Goal: Task Accomplishment & Management: Complete application form

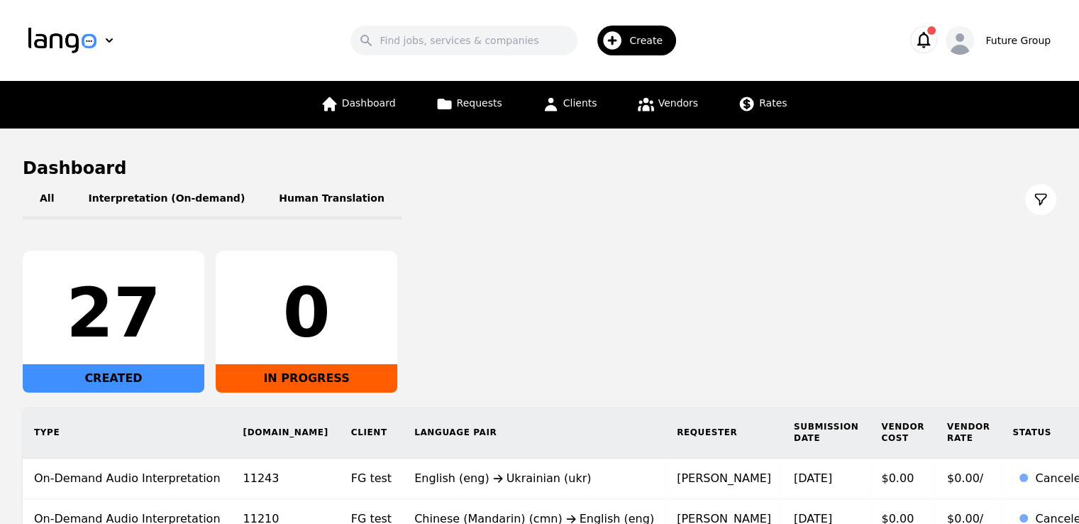
click at [651, 32] on div "Create" at bounding box center [636, 41] width 79 height 30
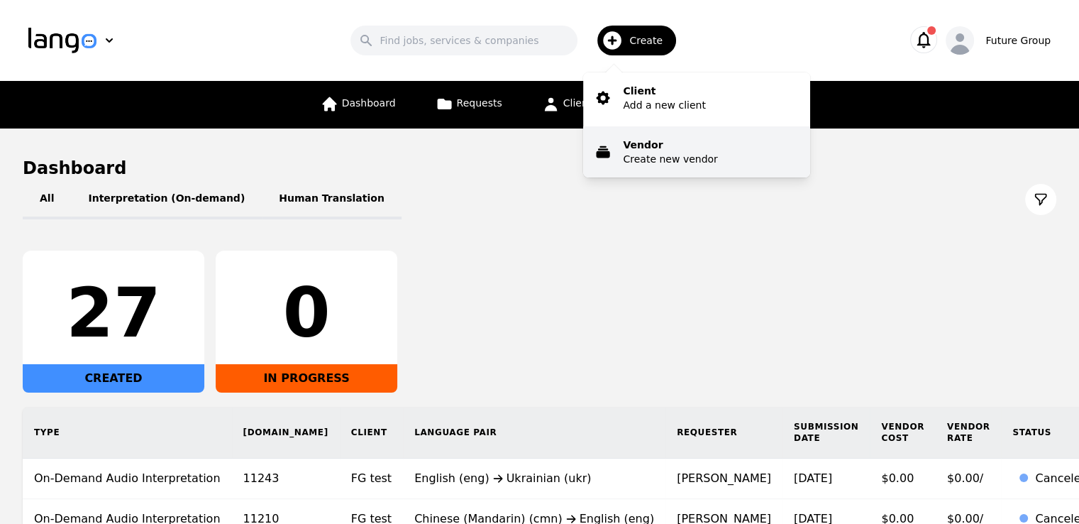
click at [684, 148] on p "Vendor" at bounding box center [670, 145] width 94 height 14
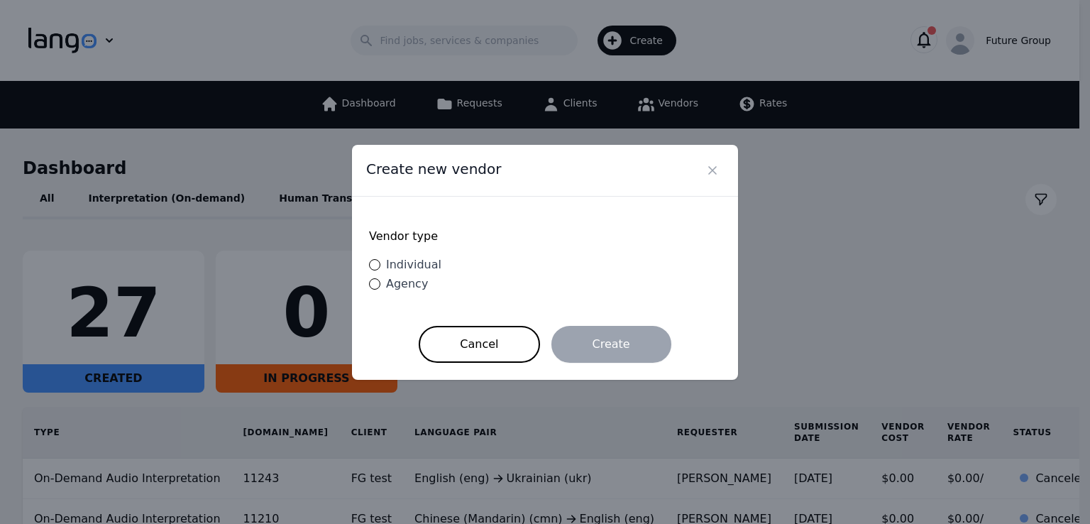
click at [409, 267] on span "Individual" at bounding box center [413, 264] width 55 height 13
click at [380, 267] on input "Individual" at bounding box center [374, 264] width 11 height 11
radio input "true"
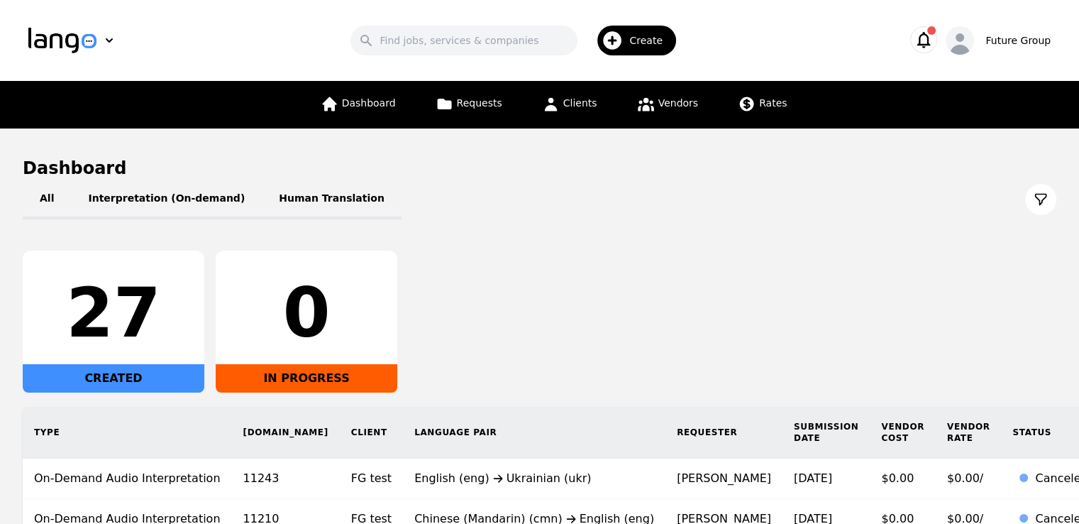
click at [630, 48] on div "Create" at bounding box center [636, 41] width 79 height 30
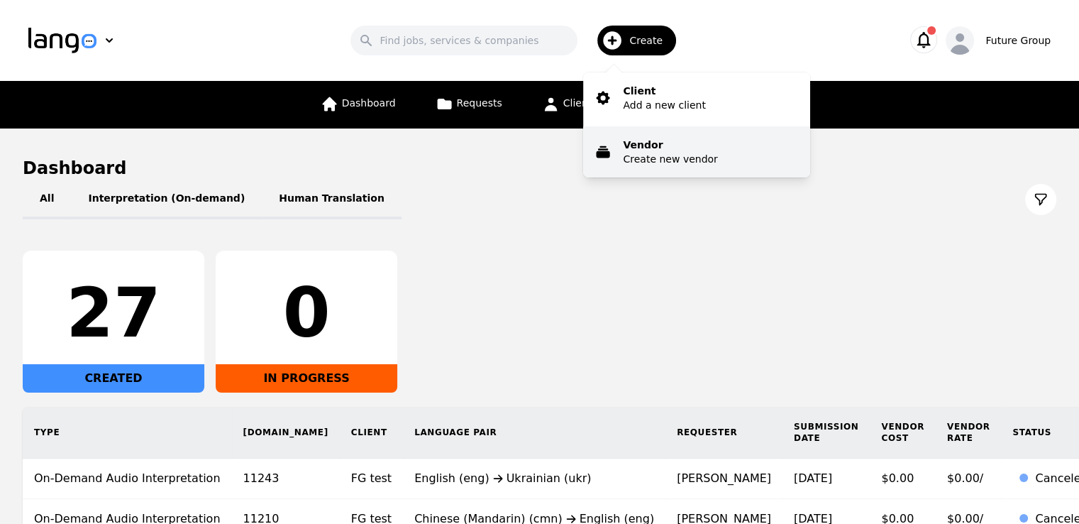
click at [746, 151] on button "Vendor Create new vendor" at bounding box center [696, 151] width 227 height 51
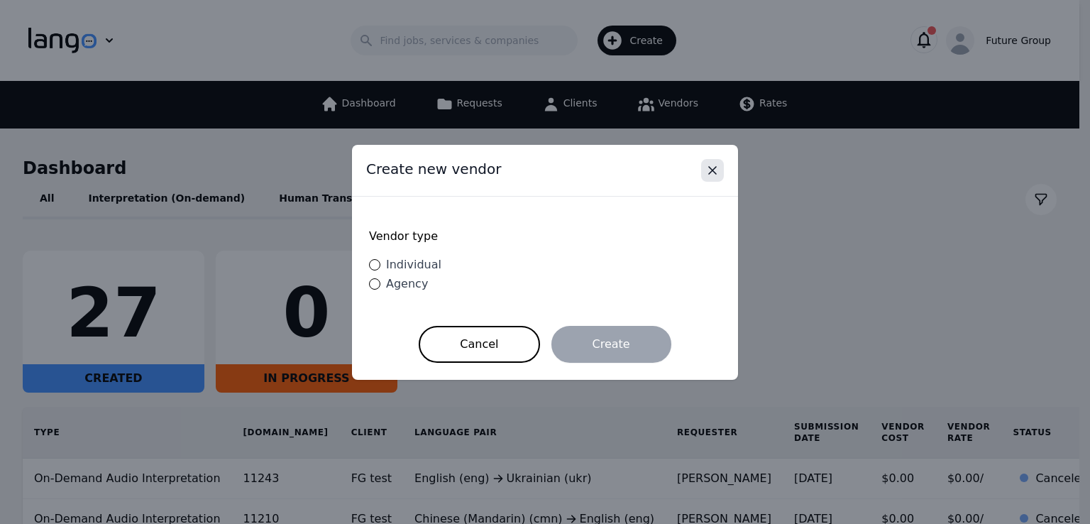
click at [708, 182] on button "Close" at bounding box center [712, 170] width 23 height 23
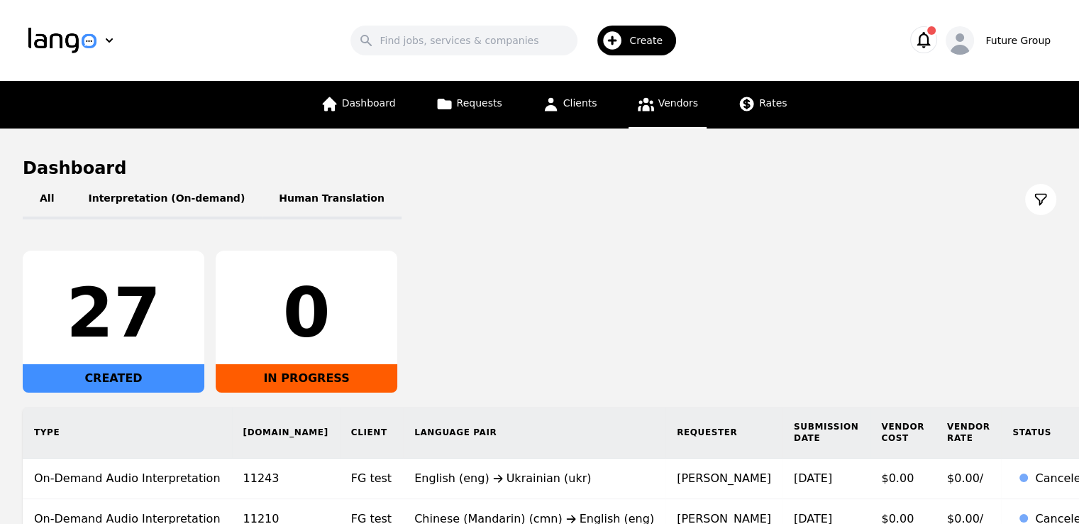
click at [682, 113] on link "Vendors" at bounding box center [668, 105] width 78 height 48
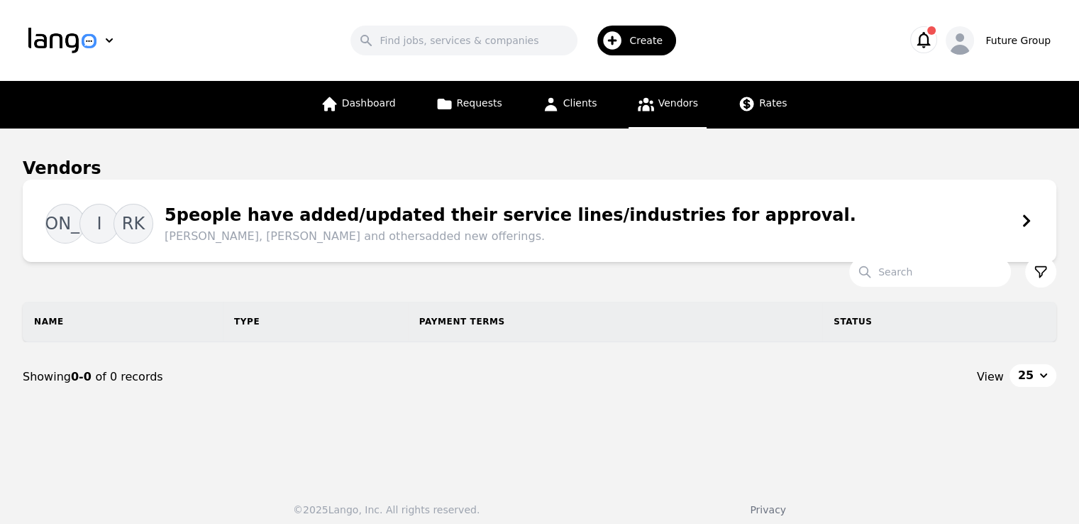
click at [988, 176] on div "Vendors" at bounding box center [540, 168] width 1034 height 23
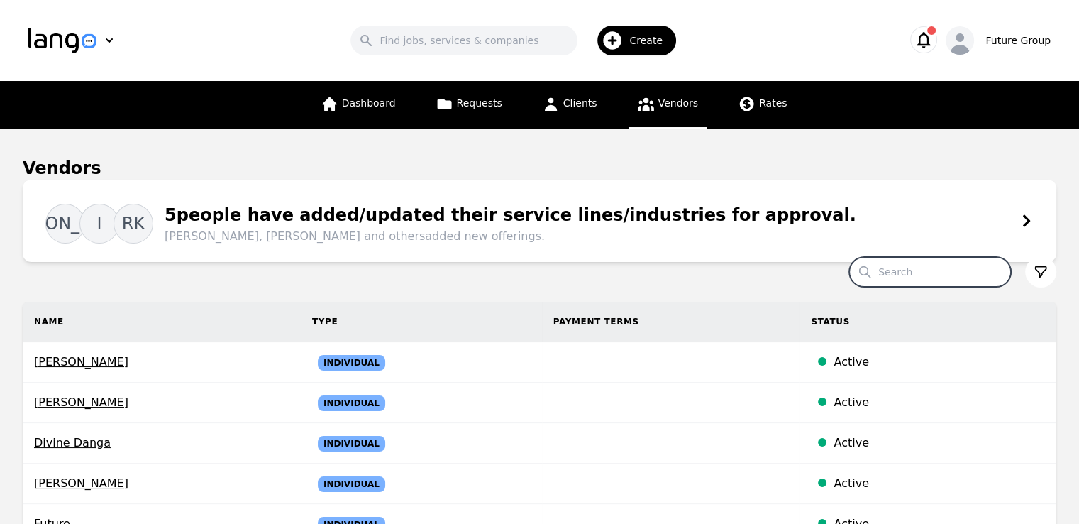
click at [953, 271] on input "Search" at bounding box center [930, 272] width 162 height 30
paste input "[PERSON_NAME]"
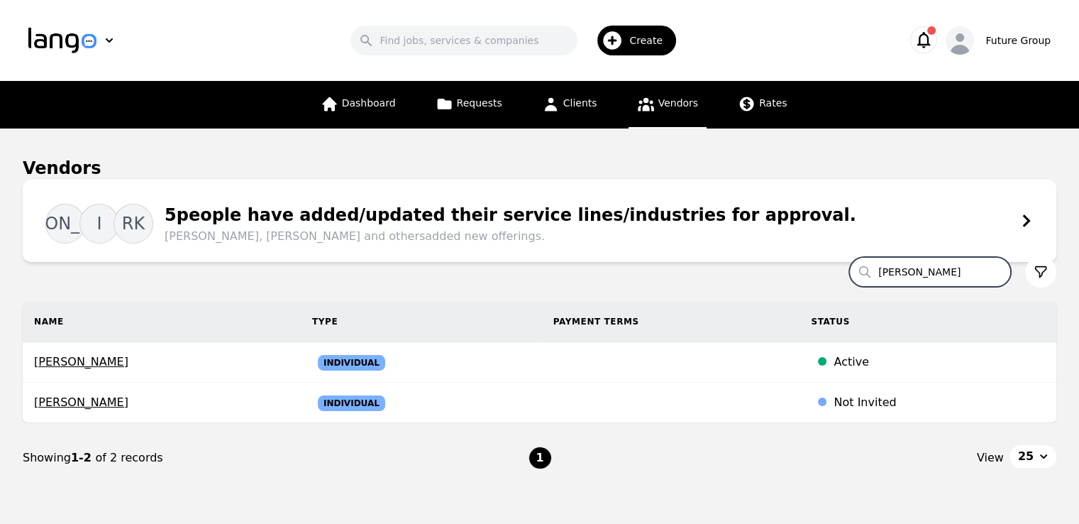
click at [943, 270] on input "[PERSON_NAME]" at bounding box center [930, 272] width 162 height 30
paste input "[PERSON_NAME]"
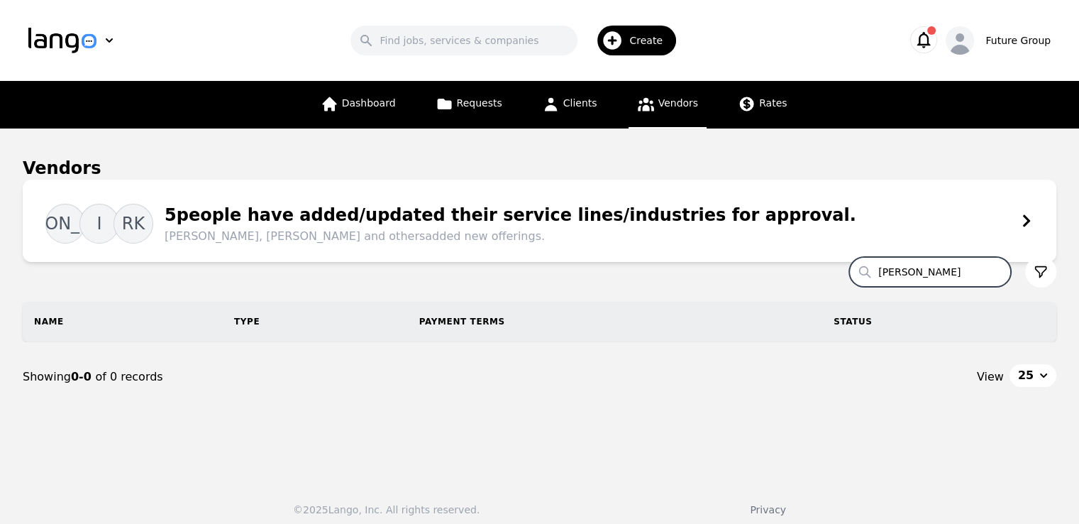
click at [633, 27] on div "Create" at bounding box center [636, 41] width 79 height 30
type input "[PERSON_NAME]"
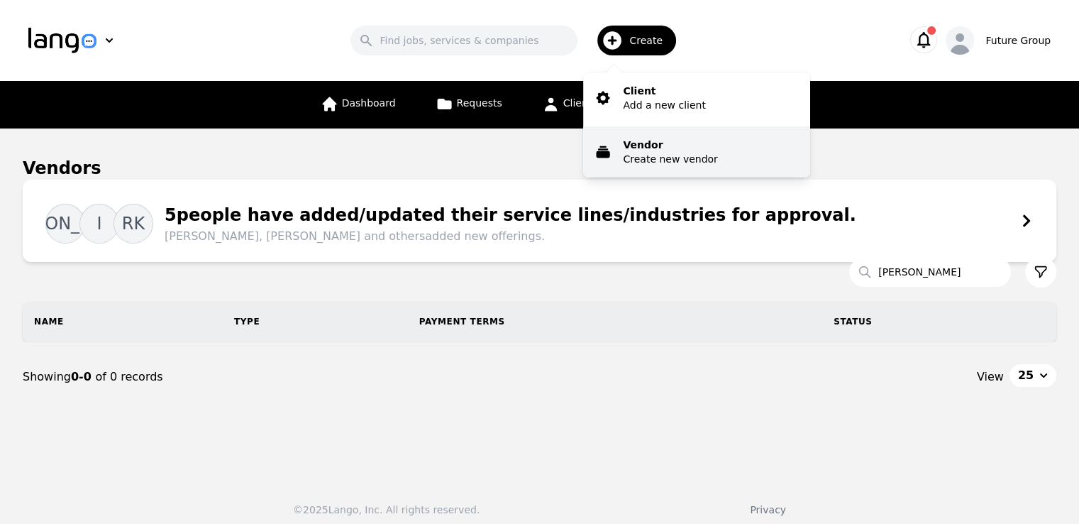
click at [648, 148] on p "Vendor" at bounding box center [670, 145] width 94 height 14
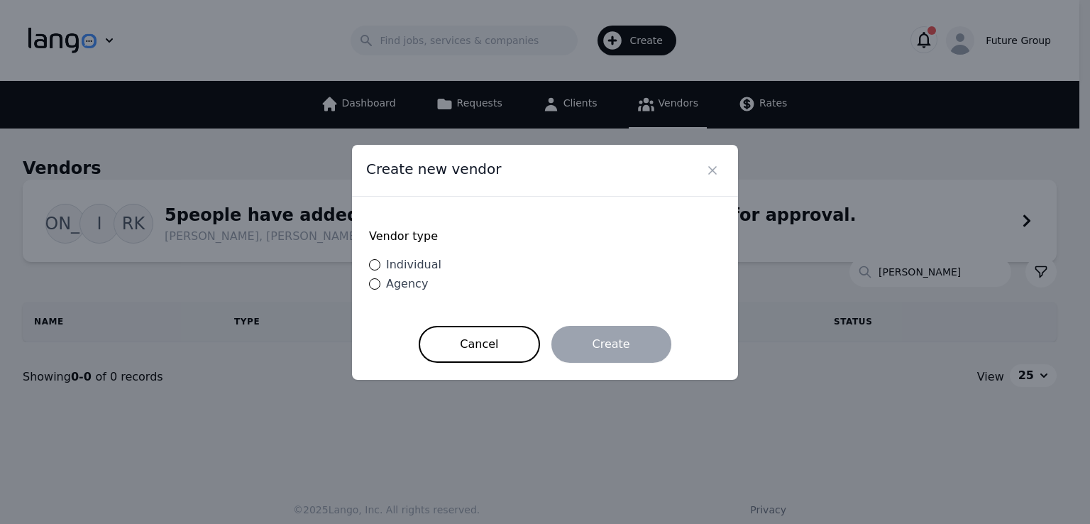
click at [410, 269] on span "Individual" at bounding box center [413, 264] width 55 height 13
click at [380, 269] on input "Individual" at bounding box center [374, 264] width 11 height 11
radio input "true"
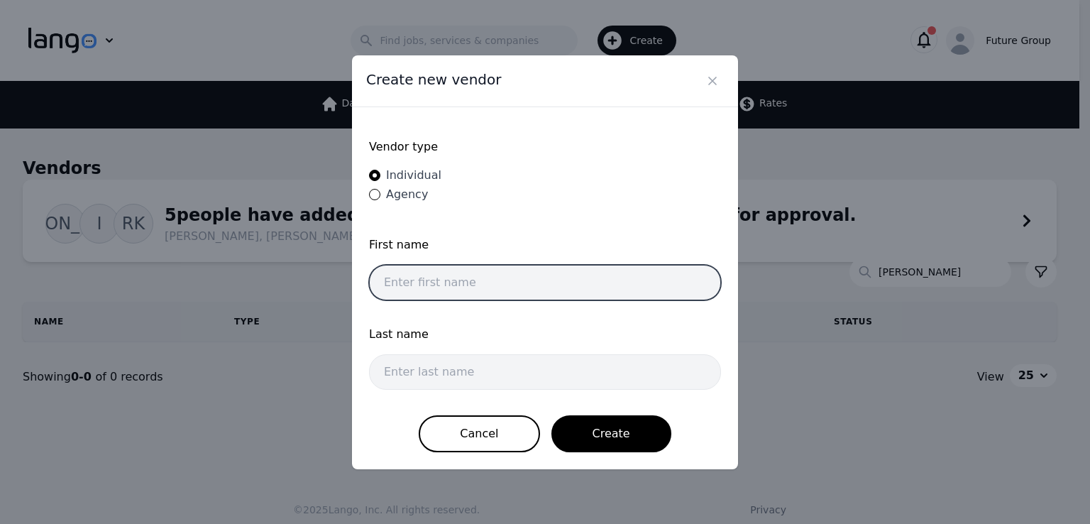
click at [510, 288] on input "text" at bounding box center [545, 282] width 352 height 35
paste input "[PERSON_NAME]"
drag, startPoint x: 510, startPoint y: 288, endPoint x: 438, endPoint y: 283, distance: 72.5
click at [438, 283] on input "[PERSON_NAME]" at bounding box center [545, 282] width 352 height 35
type input "Sudikshya"
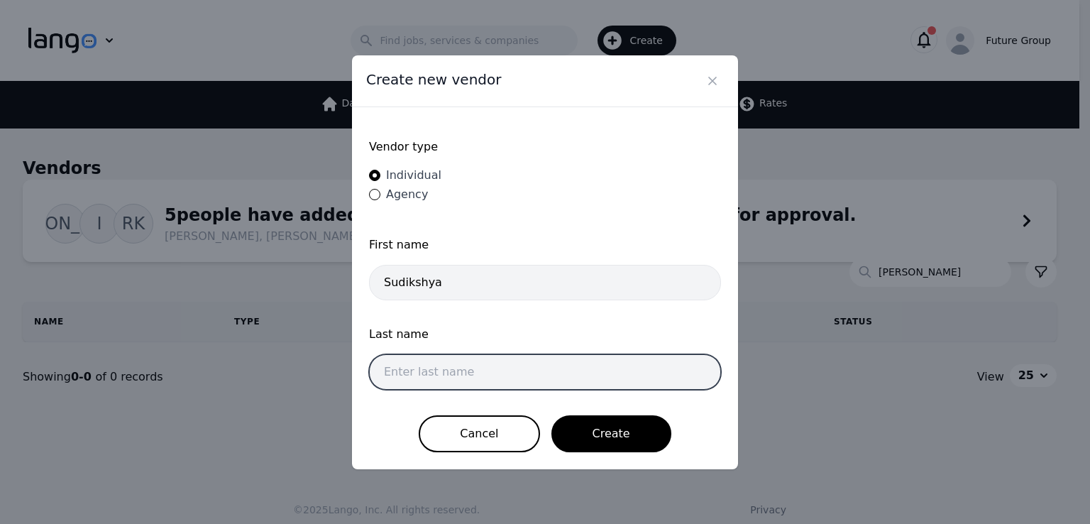
click at [460, 362] on input "text" at bounding box center [545, 371] width 352 height 35
paste input "Gautam"
type input "Gautam"
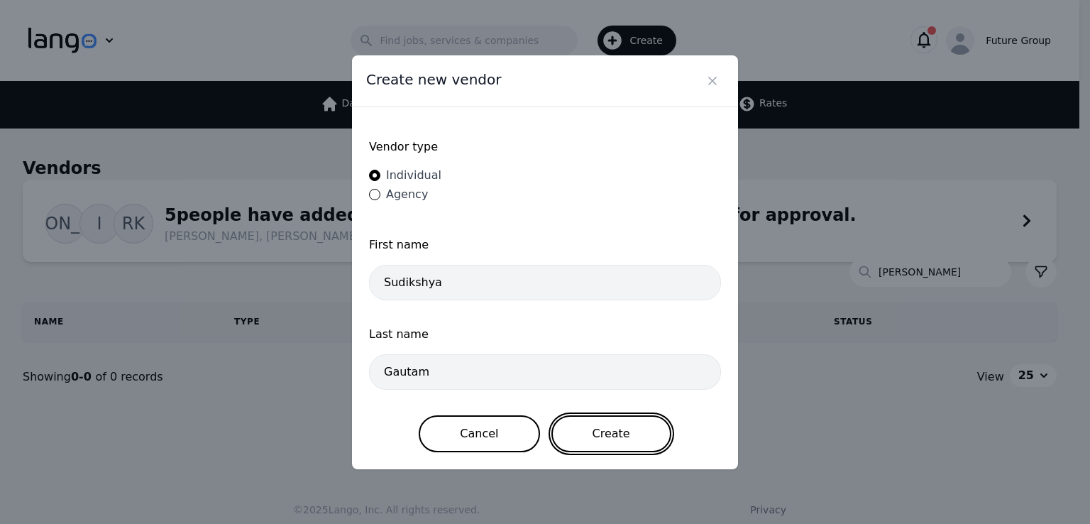
click at [629, 439] on button "Create" at bounding box center [611, 433] width 120 height 37
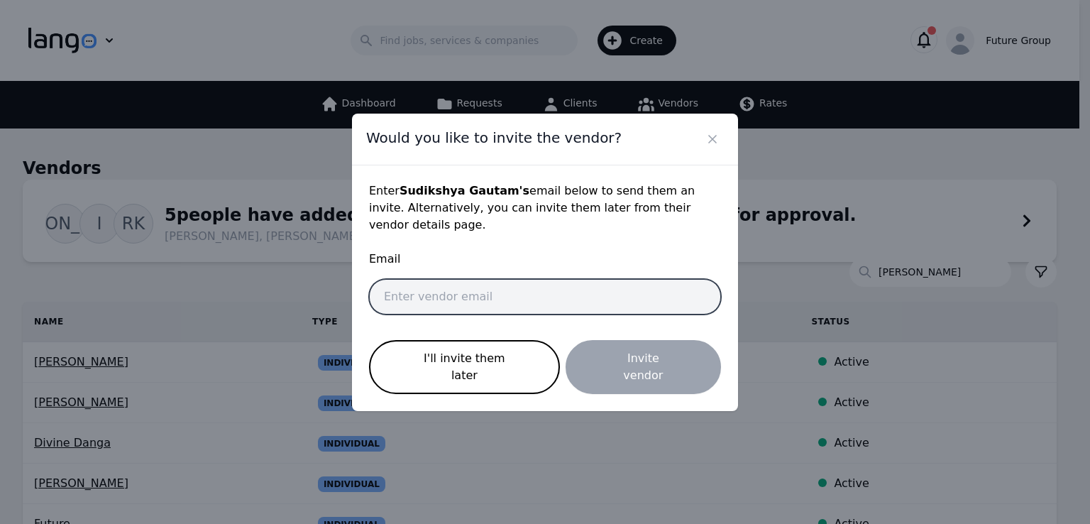
click at [531, 294] on input "email" at bounding box center [545, 296] width 352 height 35
paste input "[EMAIL_ADDRESS][DOMAIN_NAME]"
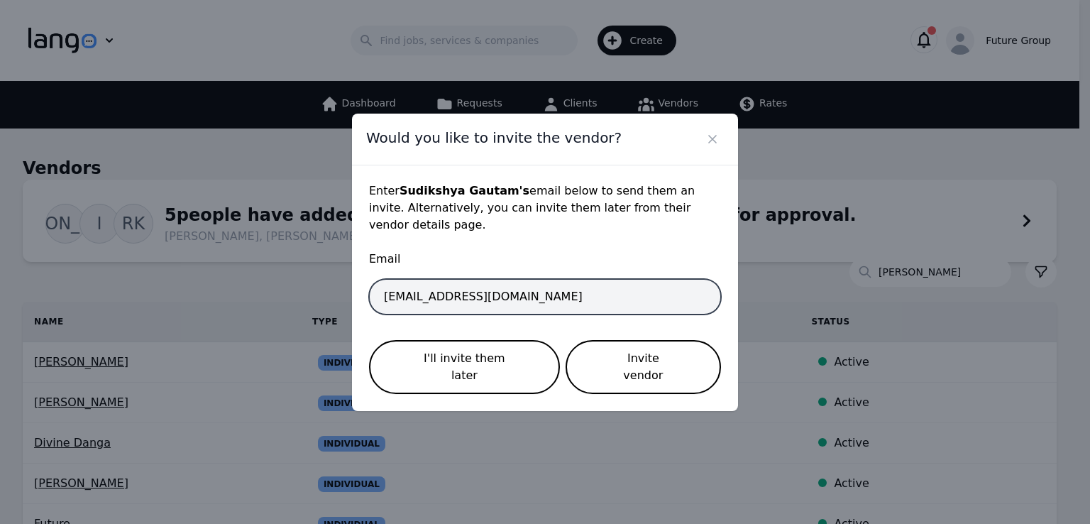
type input "[EMAIL_ADDRESS][DOMAIN_NAME]"
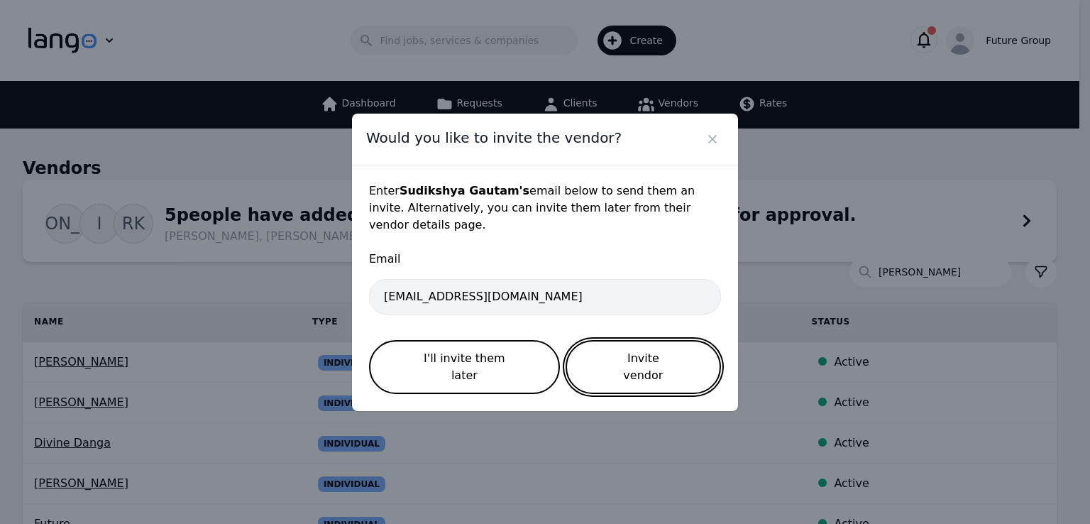
click at [672, 365] on button "Invite vendor" at bounding box center [642, 367] width 155 height 54
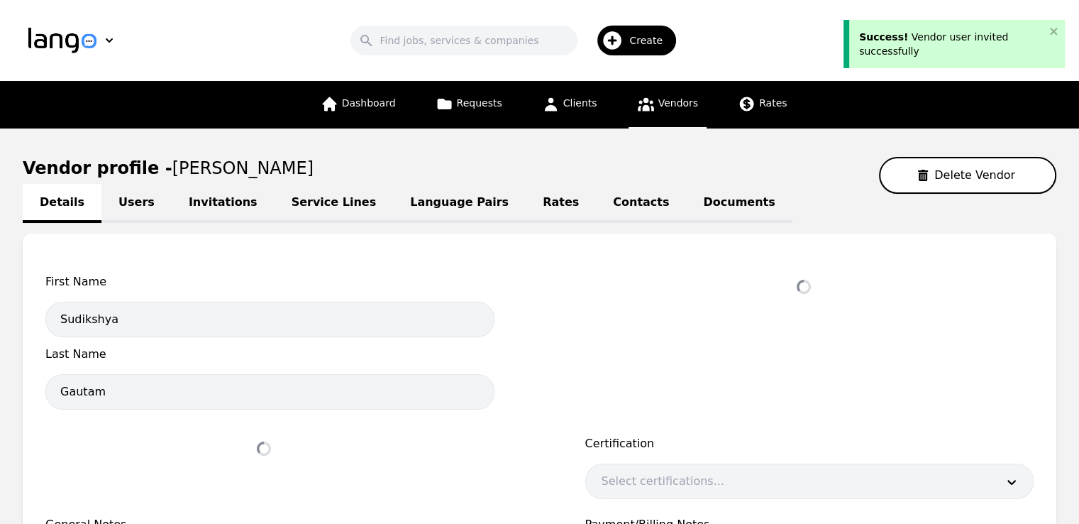
select select "active"
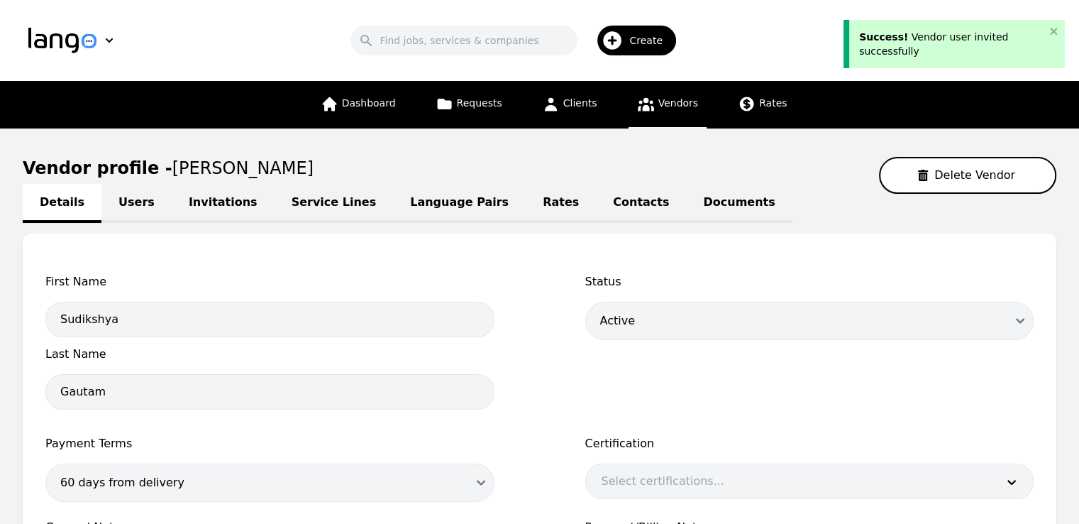
click at [414, 197] on link "Language Pairs" at bounding box center [459, 203] width 133 height 39
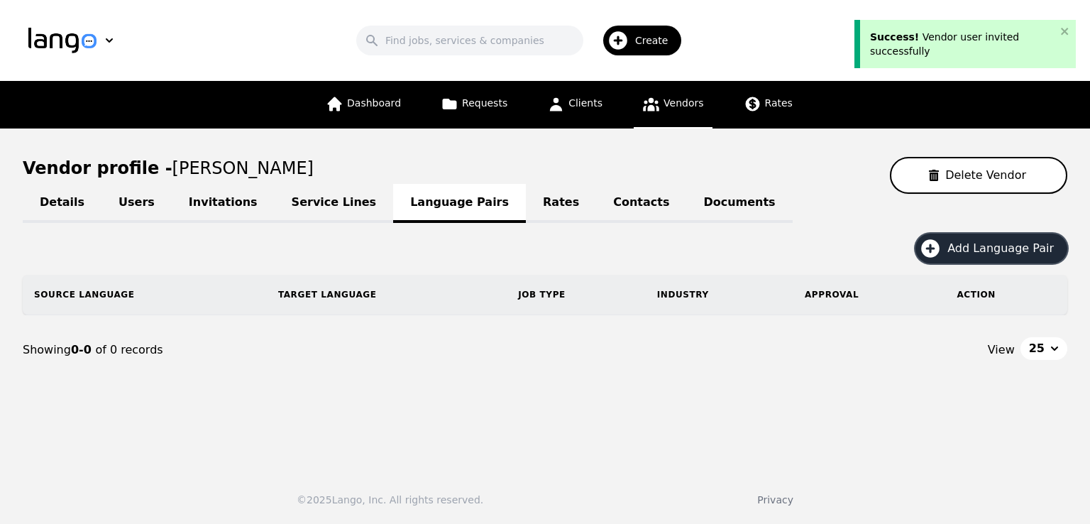
click at [997, 245] on span "Add Language Pair" at bounding box center [1005, 248] width 116 height 17
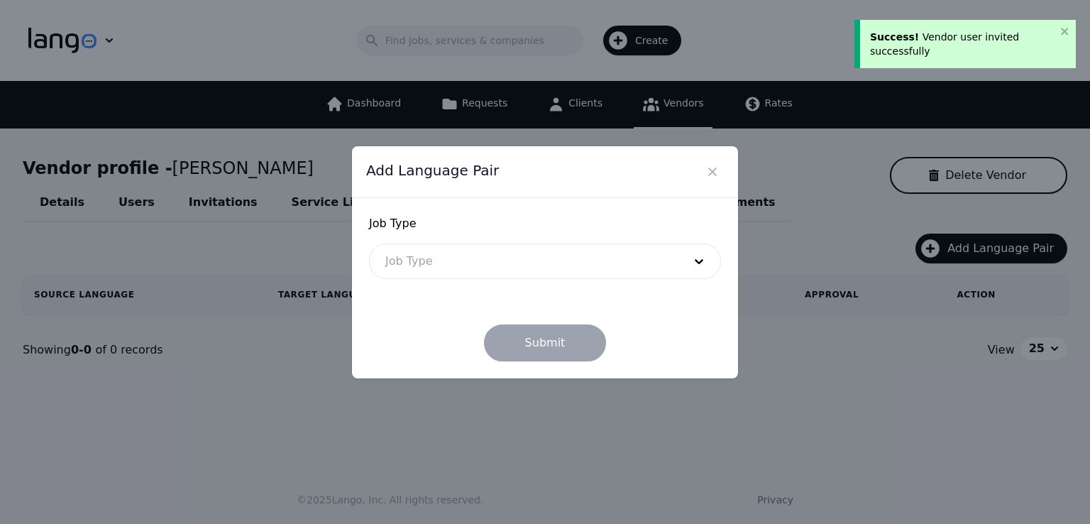
click at [413, 265] on div at bounding box center [524, 261] width 308 height 34
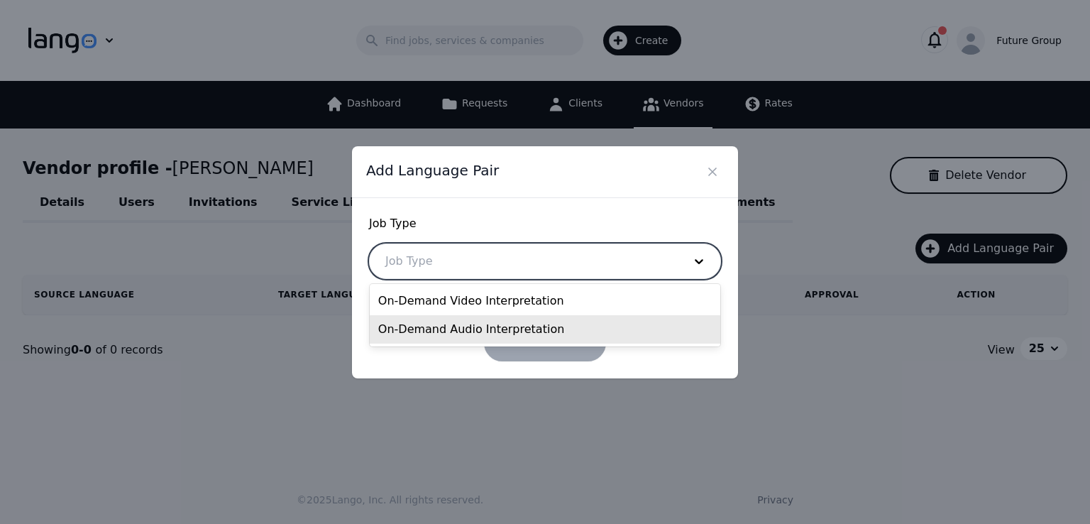
click at [480, 324] on div "On-Demand Audio Interpretation" at bounding box center [545, 329] width 350 height 28
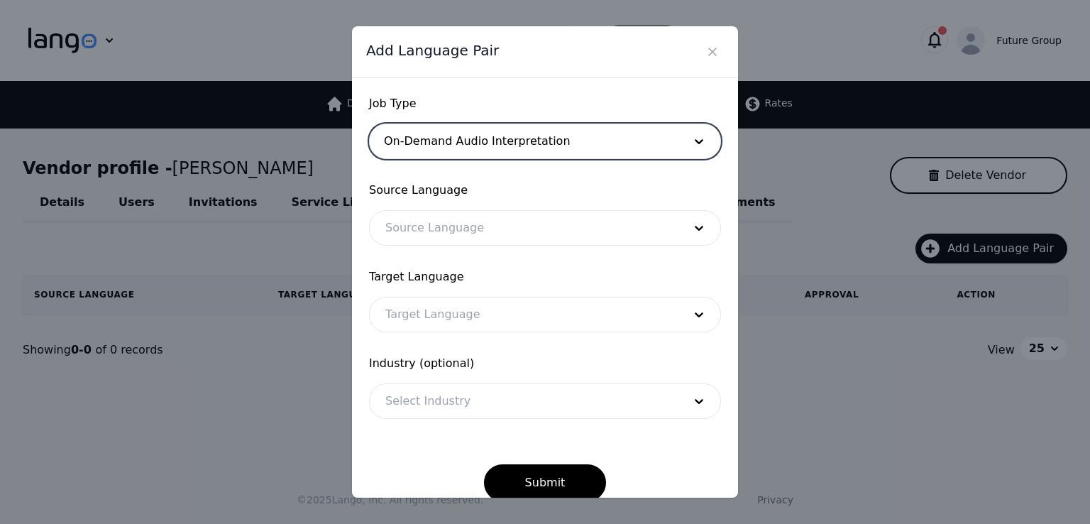
click at [437, 236] on div at bounding box center [524, 228] width 308 height 34
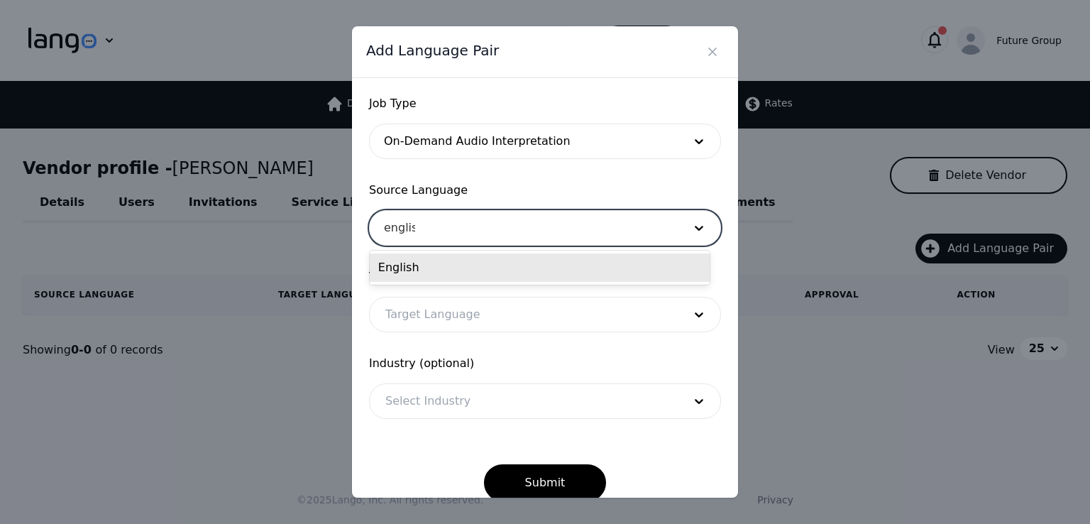
type input "english"
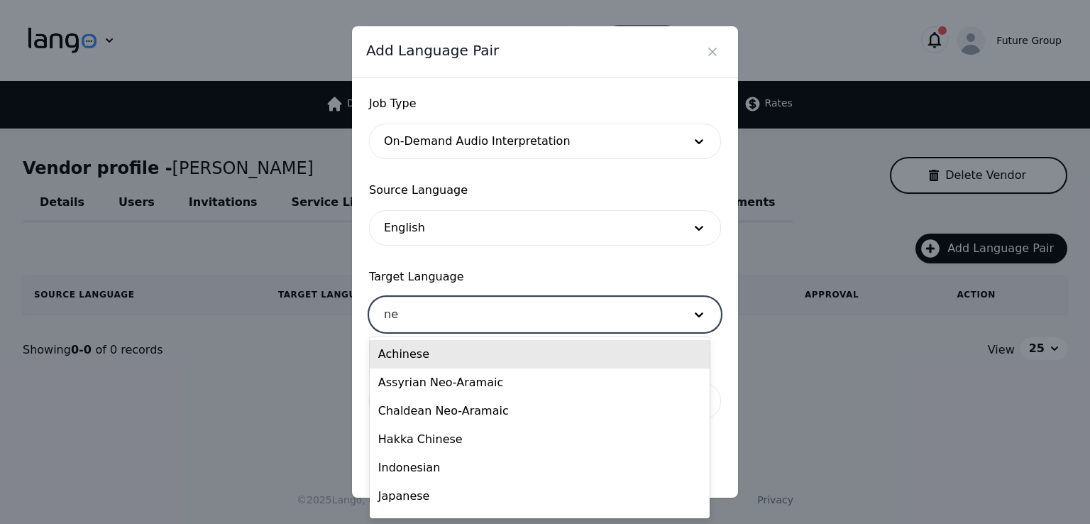
type input "nep"
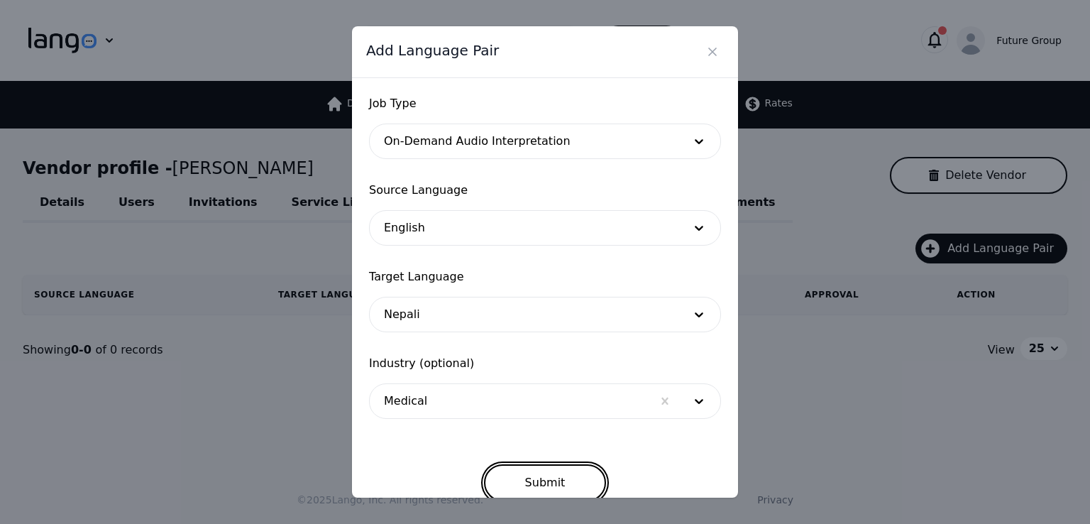
click at [552, 475] on button "Submit" at bounding box center [545, 482] width 123 height 37
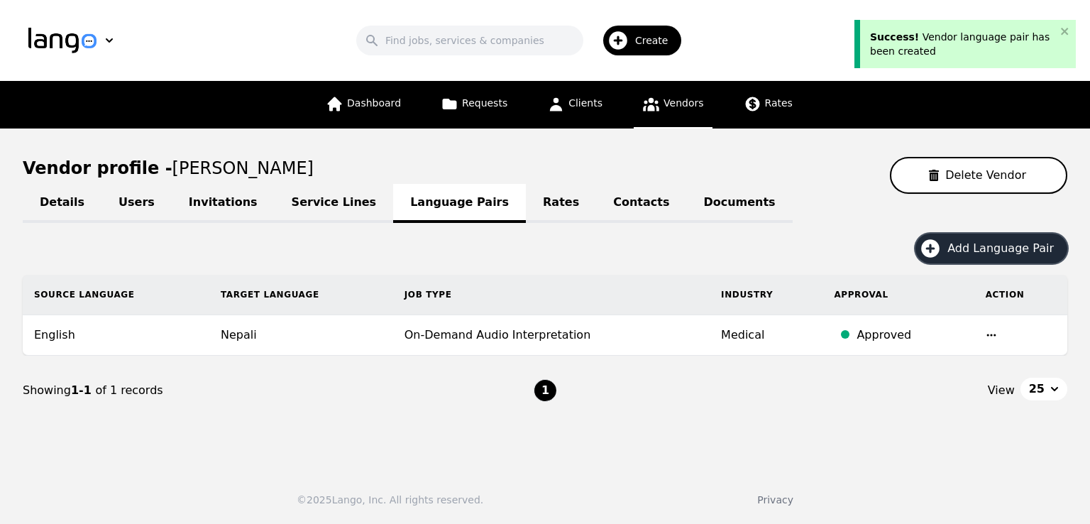
click at [977, 251] on span "Add Language Pair" at bounding box center [1005, 248] width 116 height 17
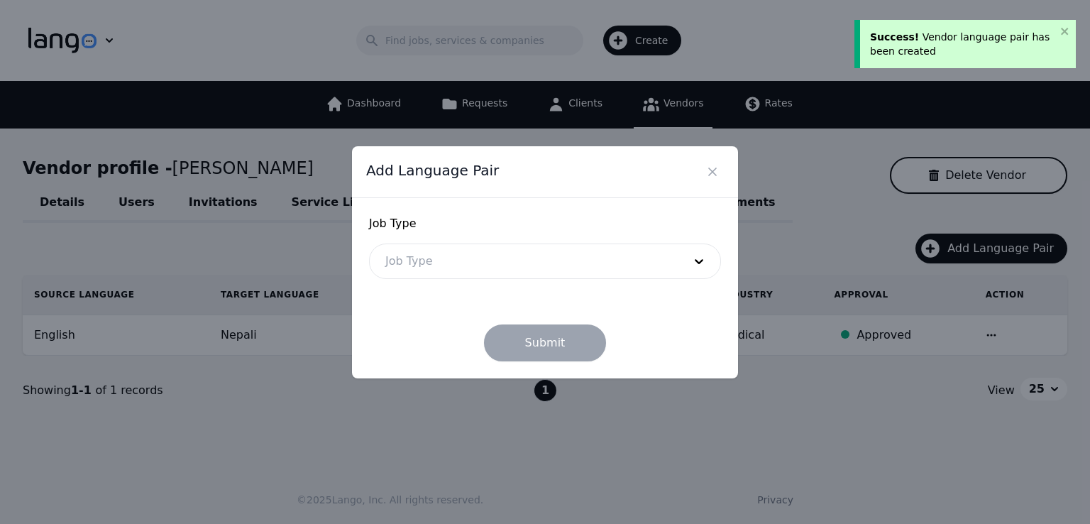
click at [466, 260] on div at bounding box center [524, 261] width 308 height 34
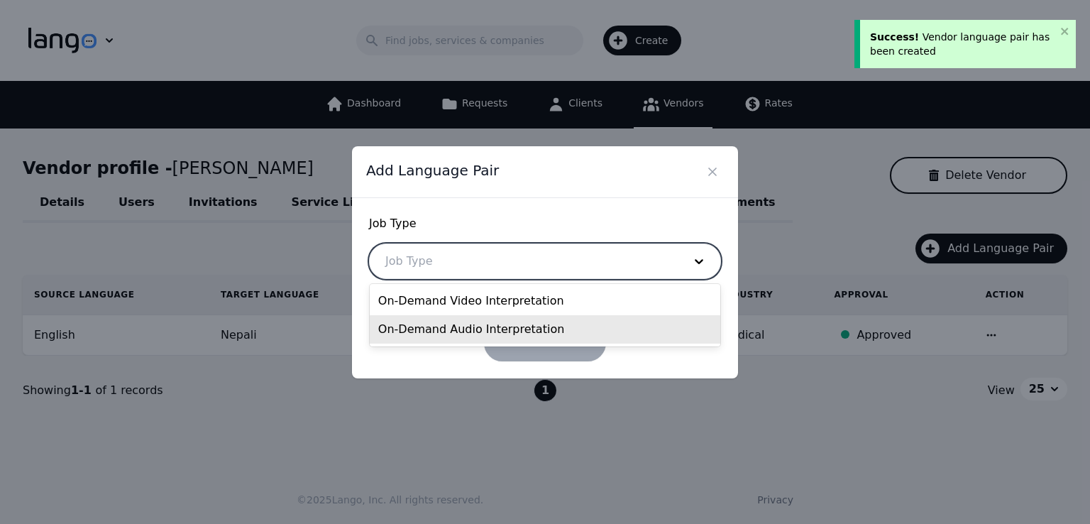
click at [471, 330] on div "On-Demand Audio Interpretation" at bounding box center [545, 329] width 350 height 28
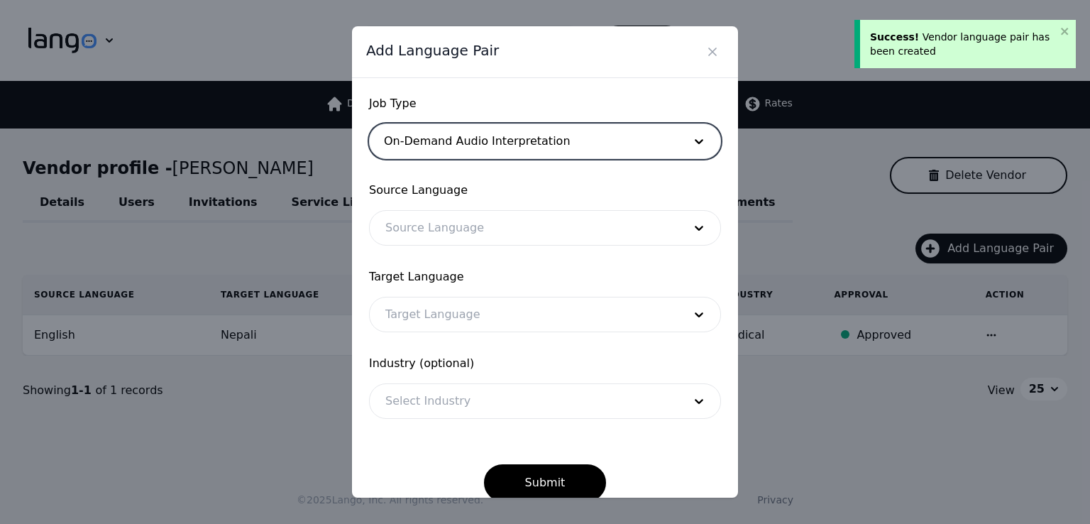
click at [433, 235] on div at bounding box center [524, 228] width 308 height 34
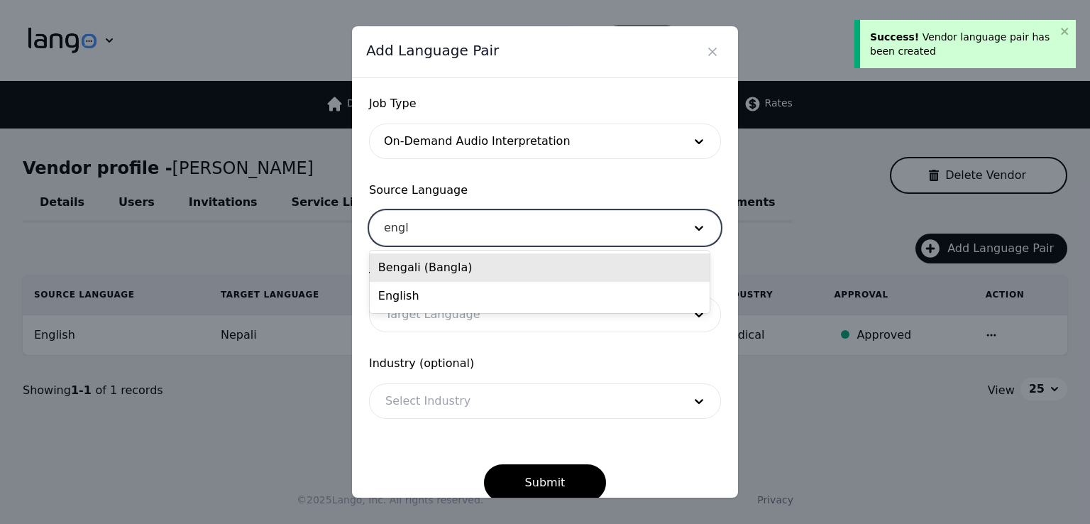
type input "engli"
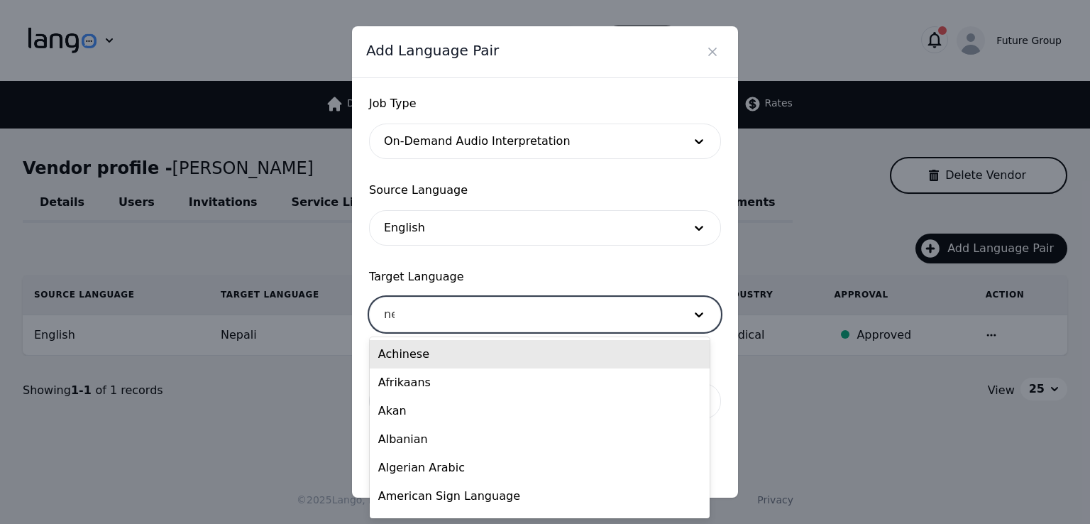
type input "nep"
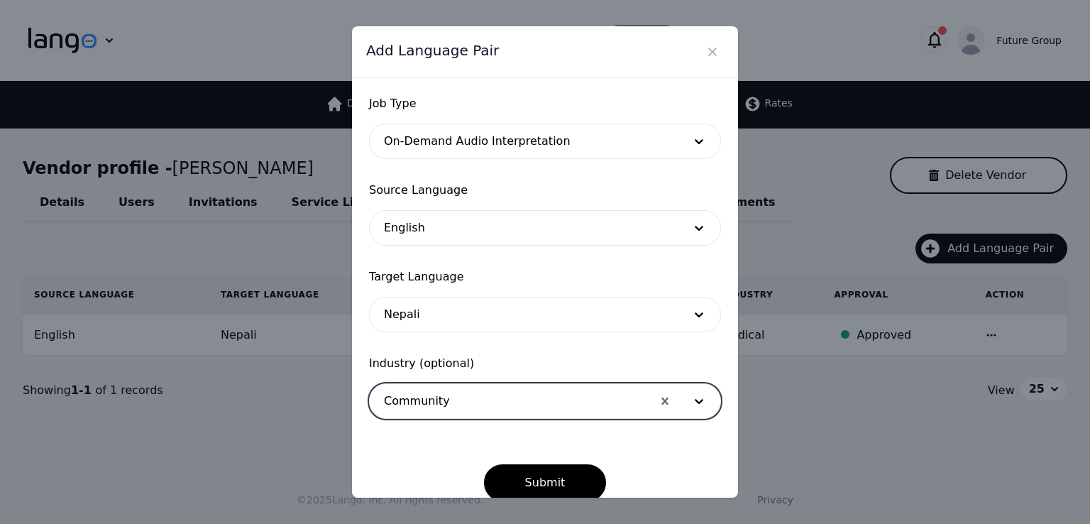
click at [484, 464] on button "Submit" at bounding box center [545, 482] width 123 height 37
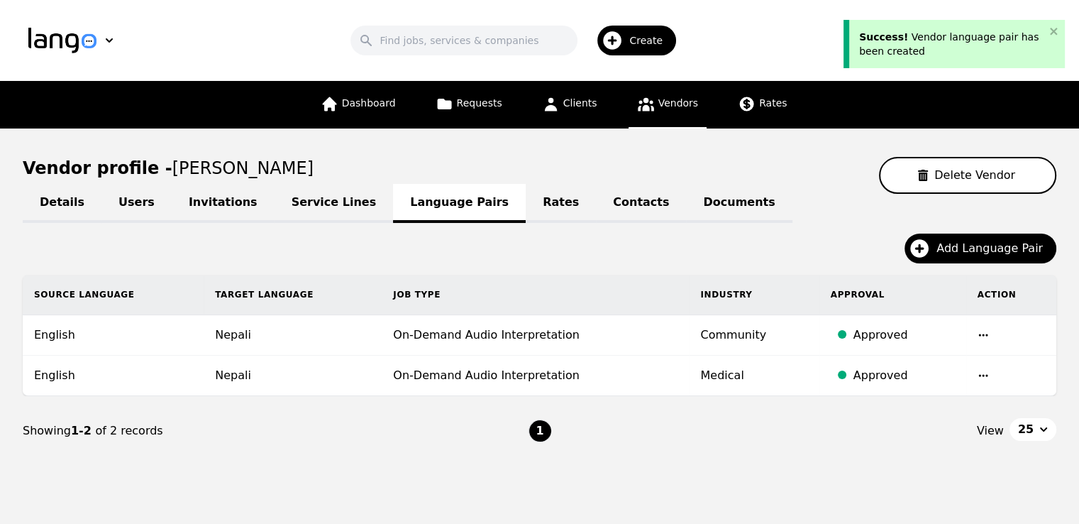
click at [649, 109] on icon at bounding box center [646, 104] width 16 height 13
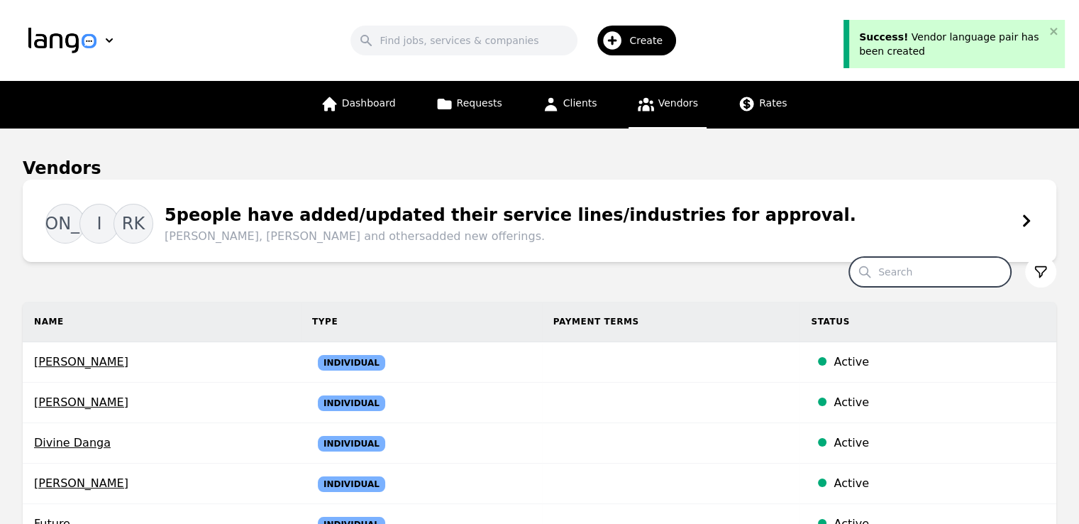
click at [934, 268] on input "Search" at bounding box center [930, 272] width 162 height 30
paste input "[PERSON_NAME]"
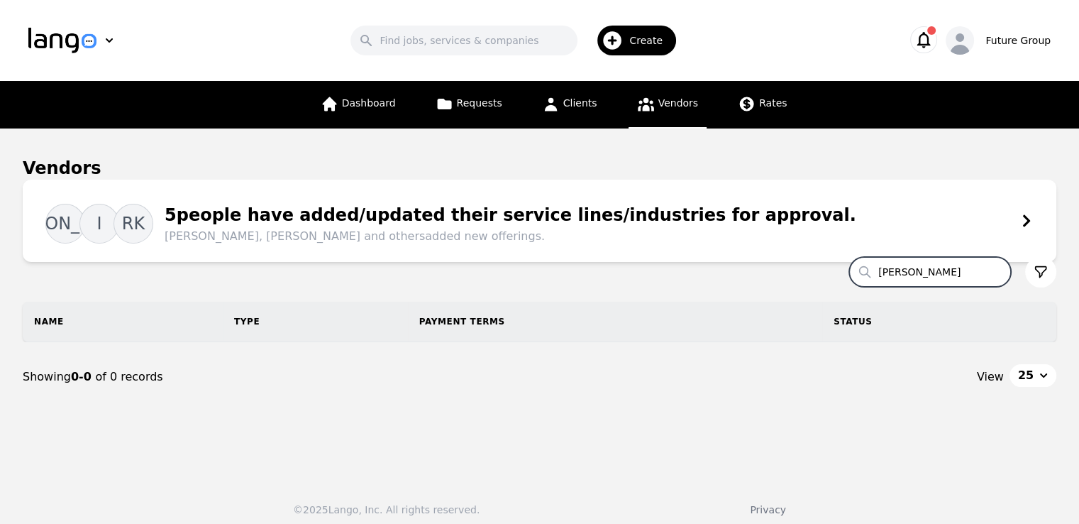
type input "[PERSON_NAME]"
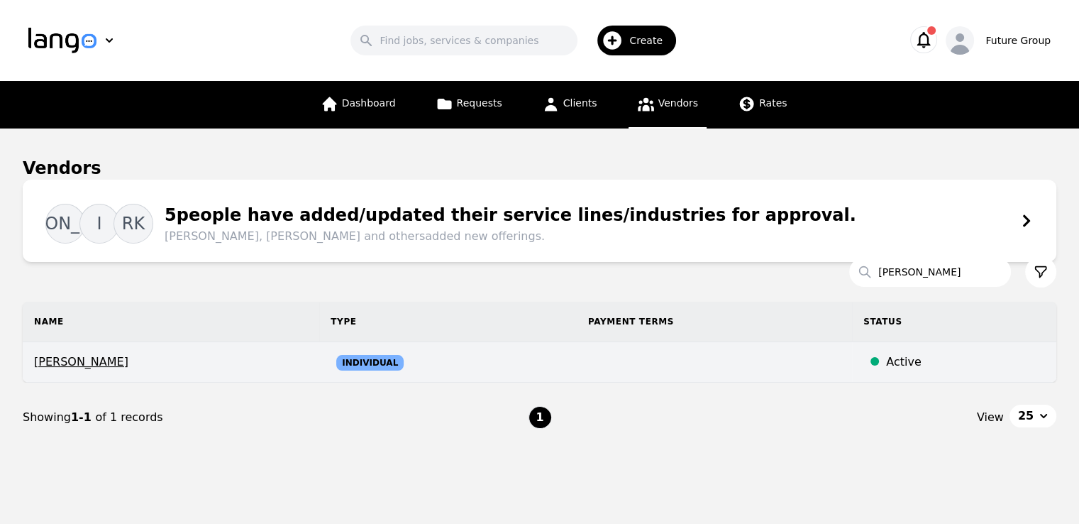
click at [99, 362] on span "[PERSON_NAME]" at bounding box center [171, 361] width 274 height 17
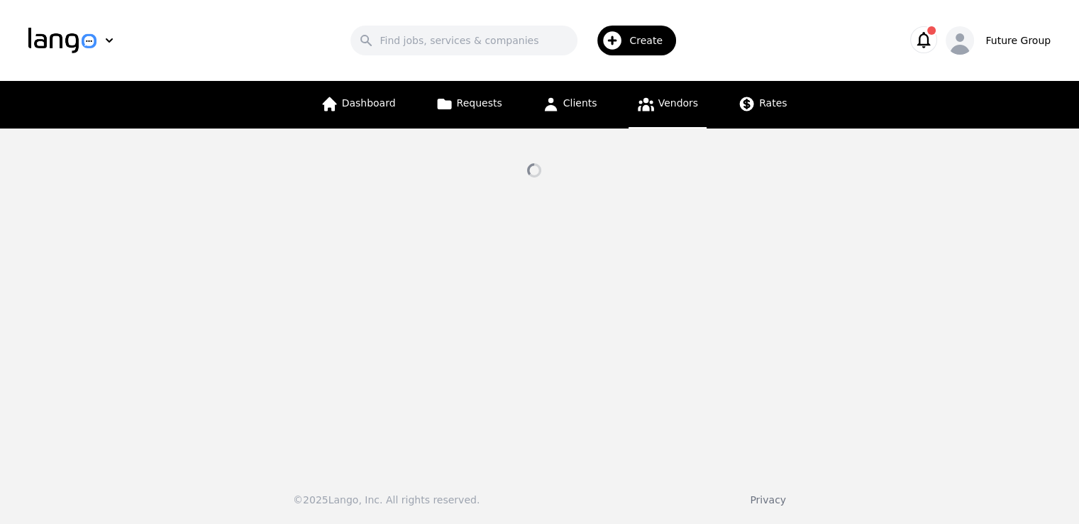
select select "active"
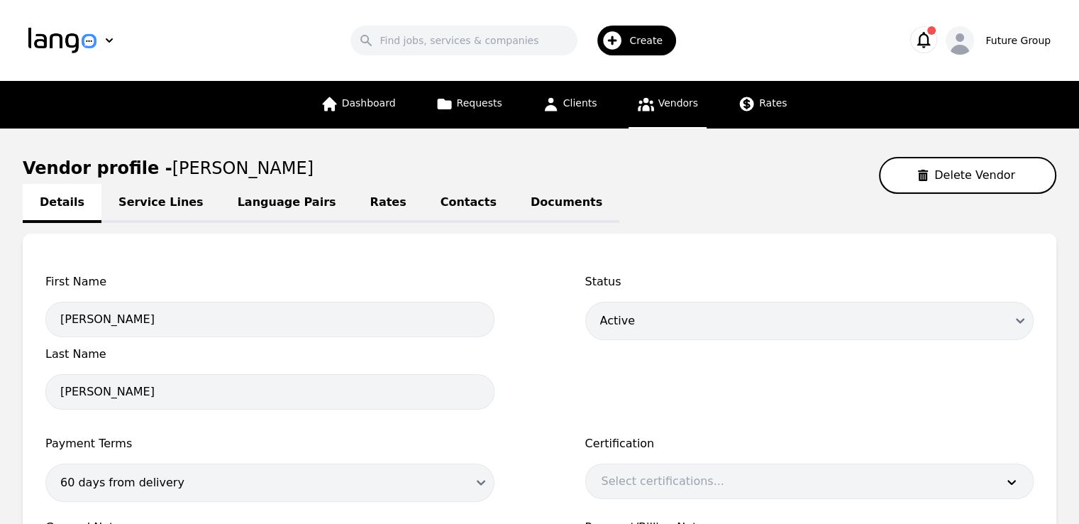
click at [255, 201] on link "Language Pairs" at bounding box center [287, 203] width 133 height 39
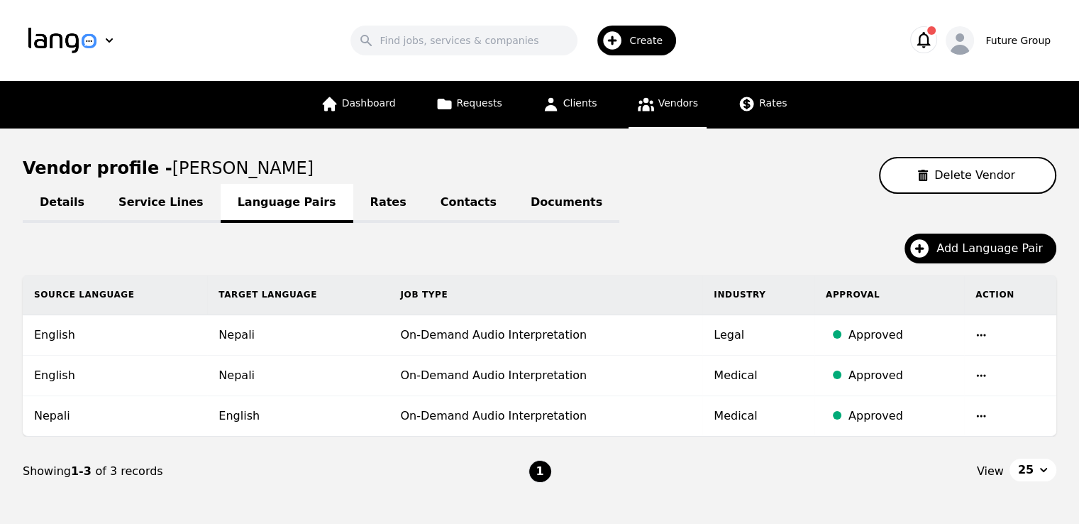
click at [977, 336] on icon "button" at bounding box center [980, 334] width 11 height 11
click at [938, 365] on button "Delete" at bounding box center [941, 371] width 59 height 26
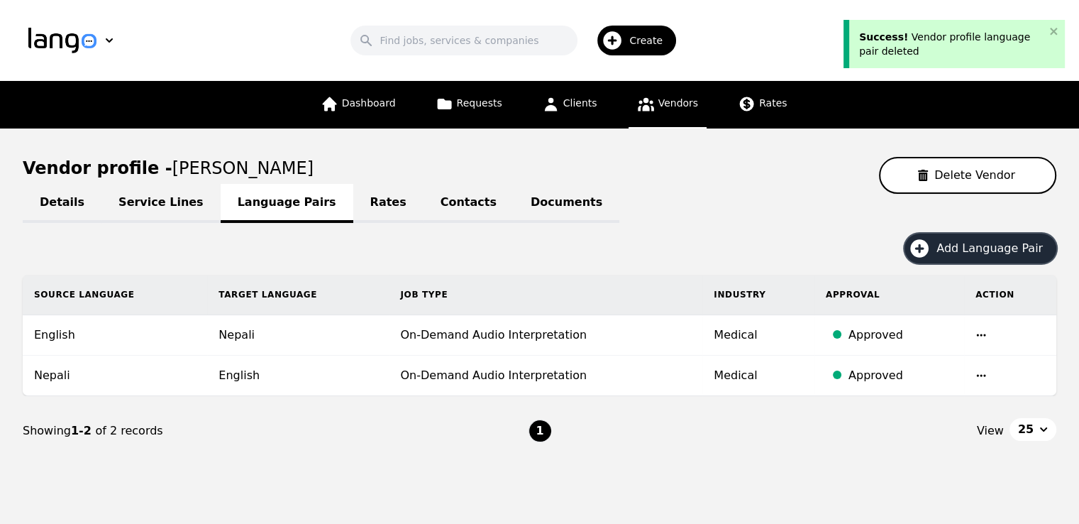
click at [994, 250] on span "Add Language Pair" at bounding box center [994, 248] width 116 height 17
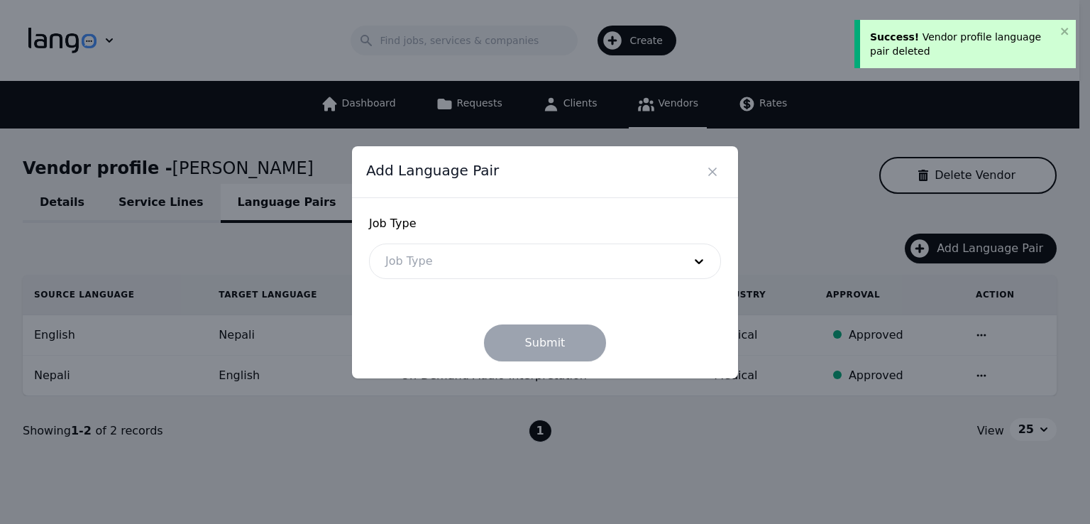
click at [498, 252] on div at bounding box center [524, 261] width 308 height 34
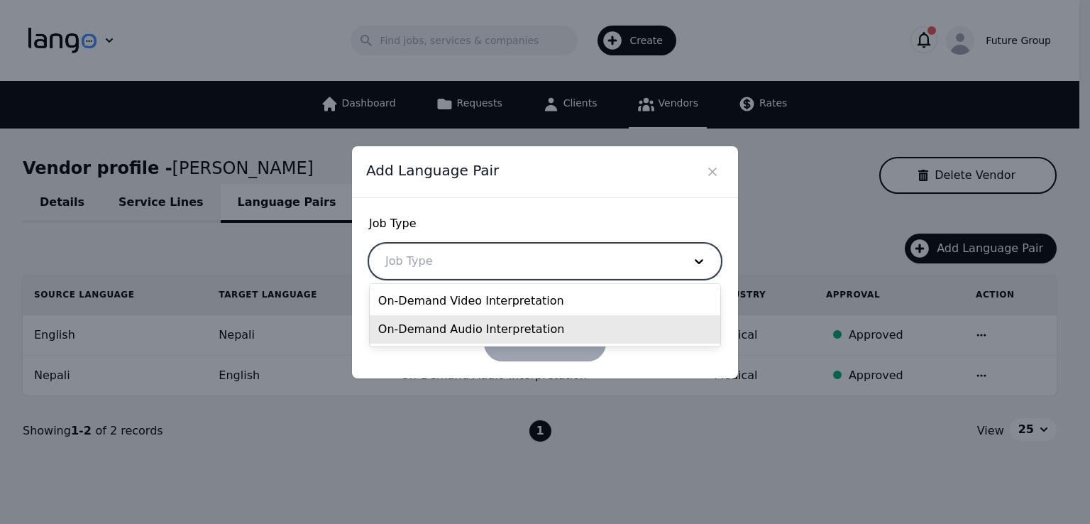
click at [475, 332] on div "On-Demand Audio Interpretation" at bounding box center [545, 329] width 350 height 28
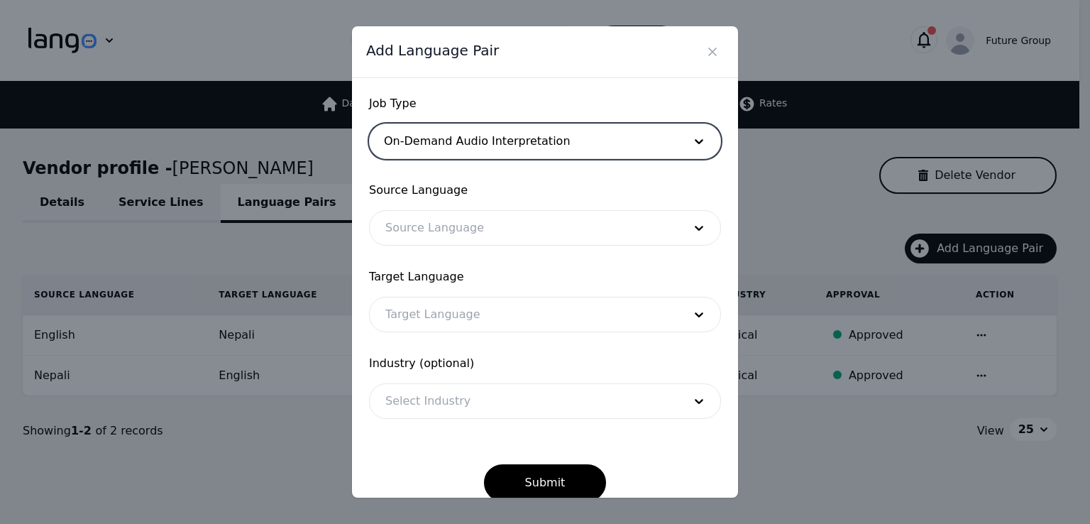
click at [442, 244] on div at bounding box center [524, 228] width 308 height 34
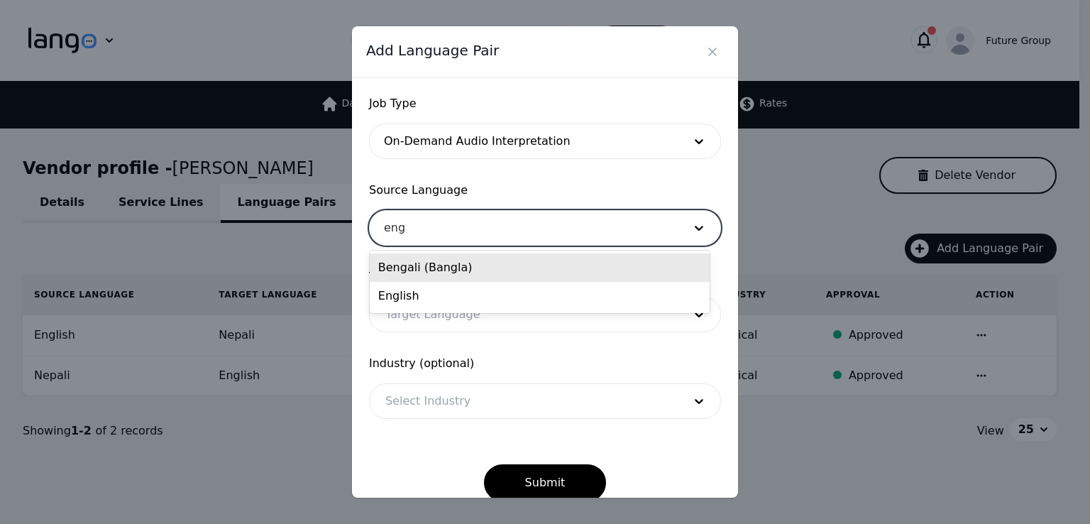
type input "engl"
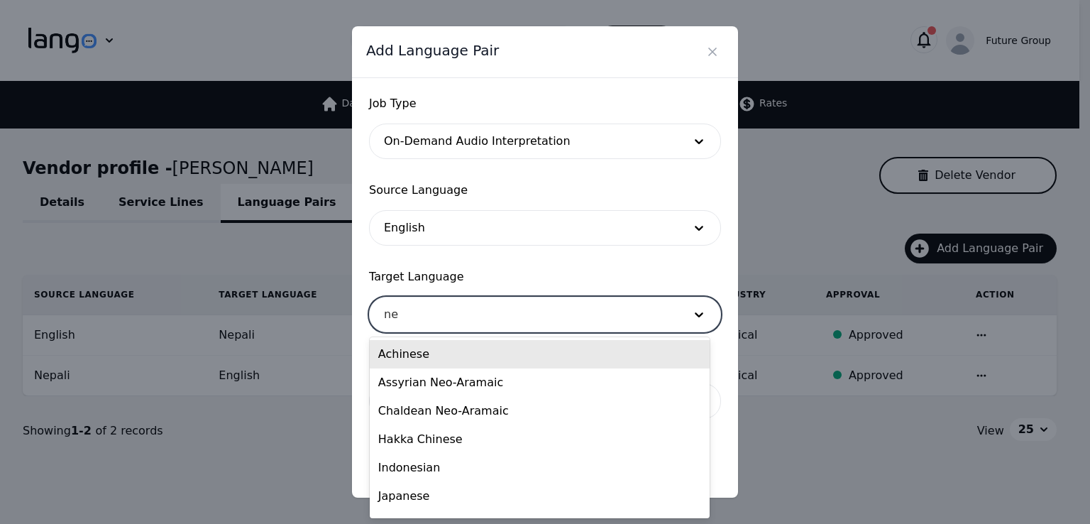
type input "nep"
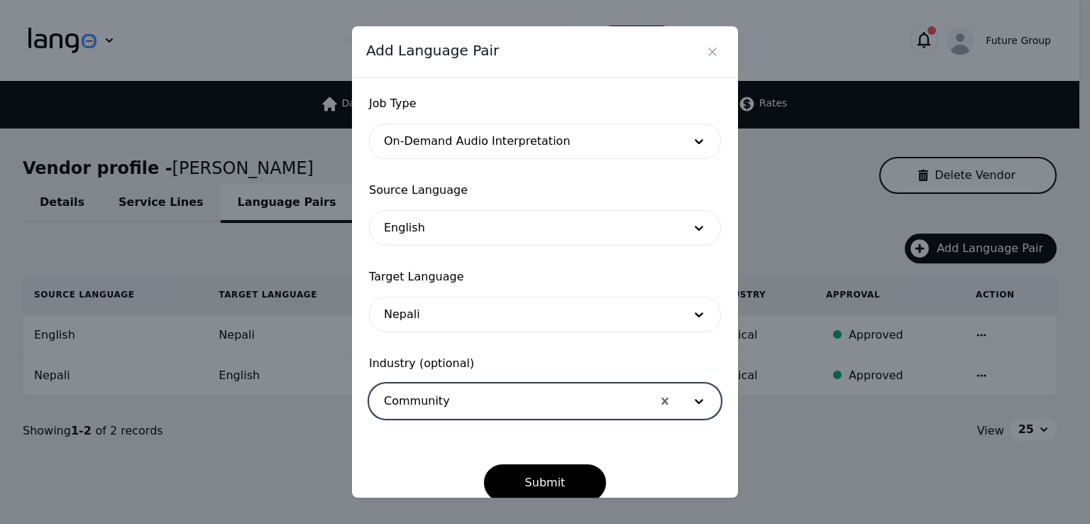
click at [484, 464] on button "Submit" at bounding box center [545, 482] width 123 height 37
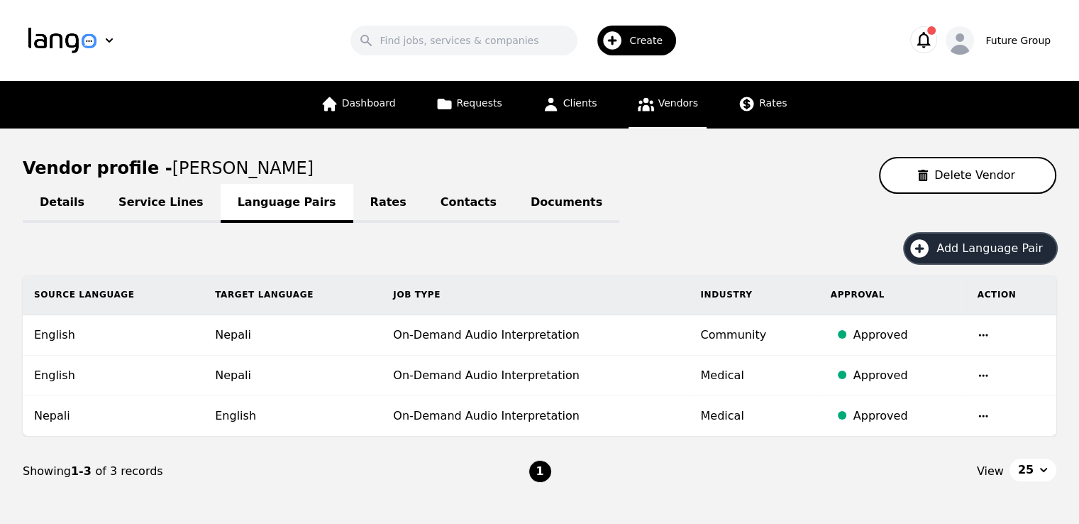
click at [634, 48] on div "Create" at bounding box center [636, 41] width 79 height 30
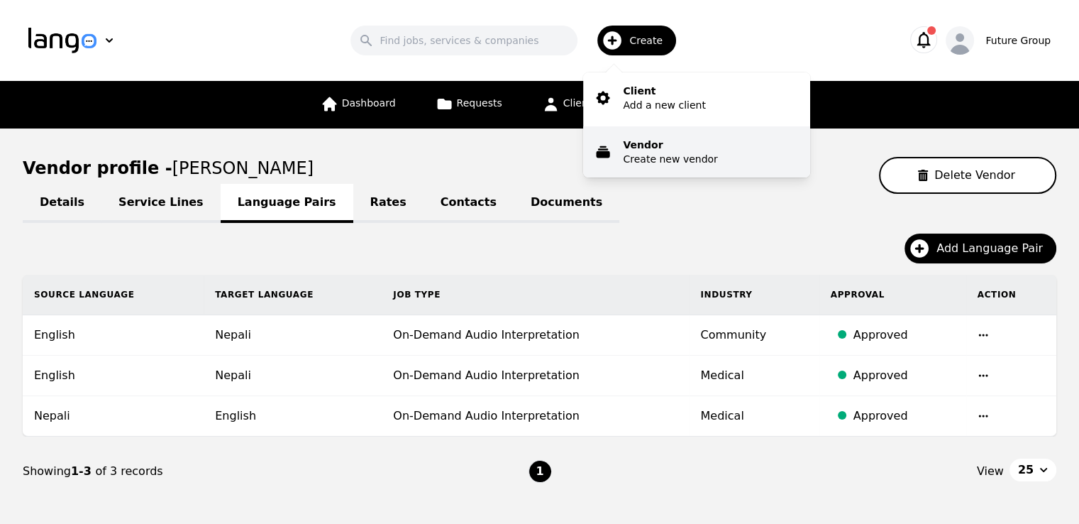
click at [668, 165] on p "Create new vendor" at bounding box center [670, 159] width 94 height 14
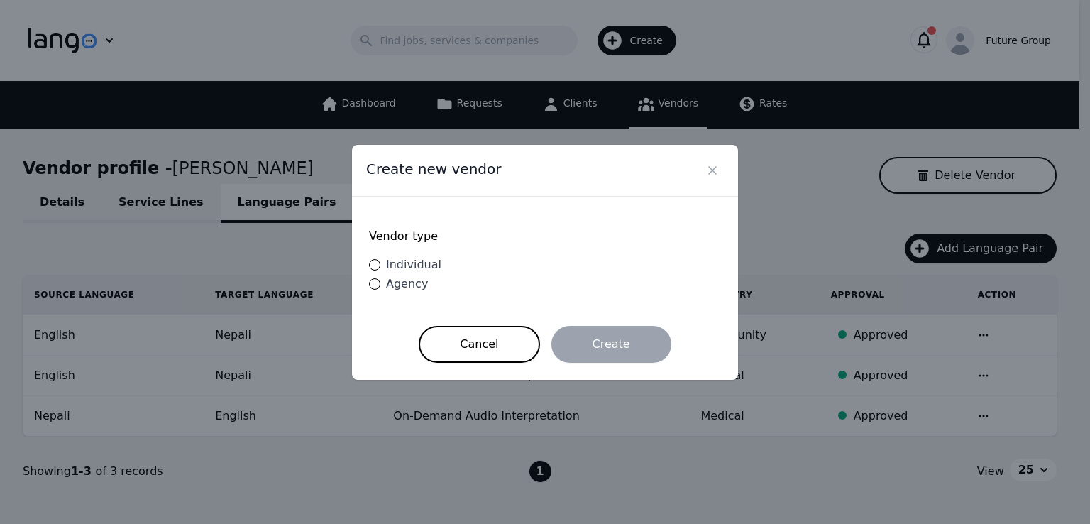
click at [410, 263] on span "Individual" at bounding box center [413, 264] width 55 height 13
click at [380, 263] on input "Individual" at bounding box center [374, 264] width 11 height 11
radio input "true"
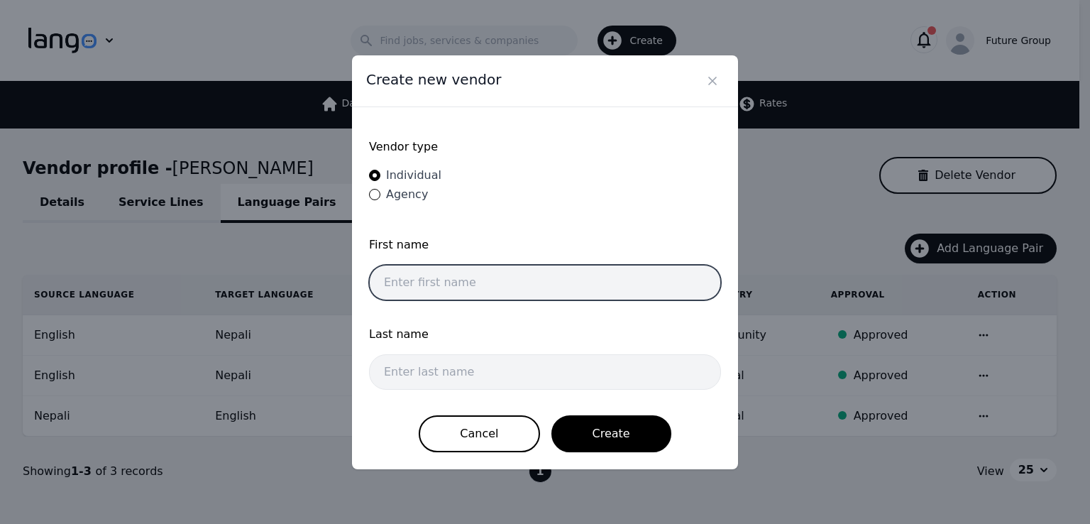
click at [492, 276] on input "text" at bounding box center [545, 282] width 352 height 35
paste input "[PERSON_NAME]"
drag, startPoint x: 485, startPoint y: 277, endPoint x: 414, endPoint y: 279, distance: 71.0
click at [414, 279] on input "[PERSON_NAME]" at bounding box center [545, 282] width 352 height 35
type input "Yassin"
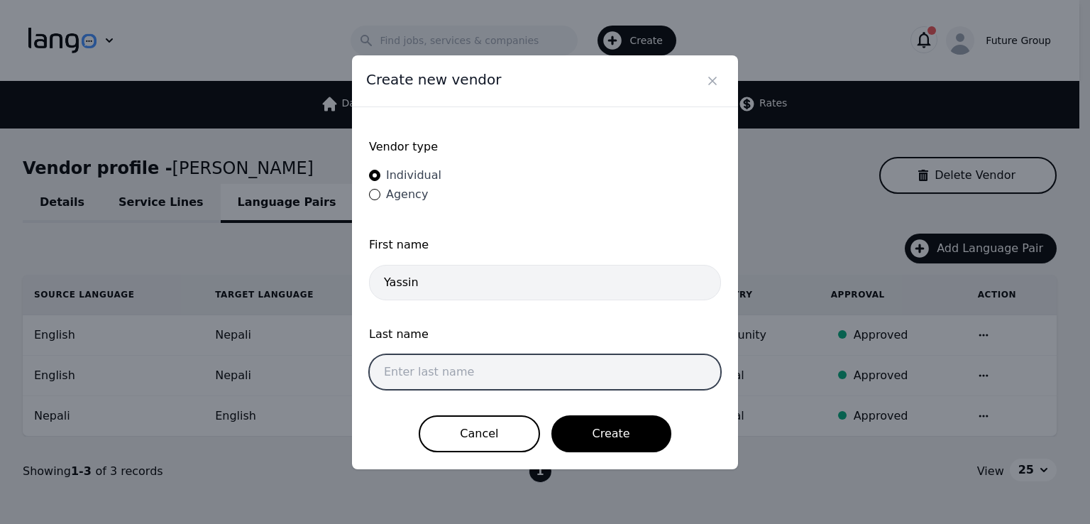
click at [474, 367] on input "text" at bounding box center [545, 371] width 352 height 35
paste input "[PERSON_NAME]"
type input "[PERSON_NAME]"
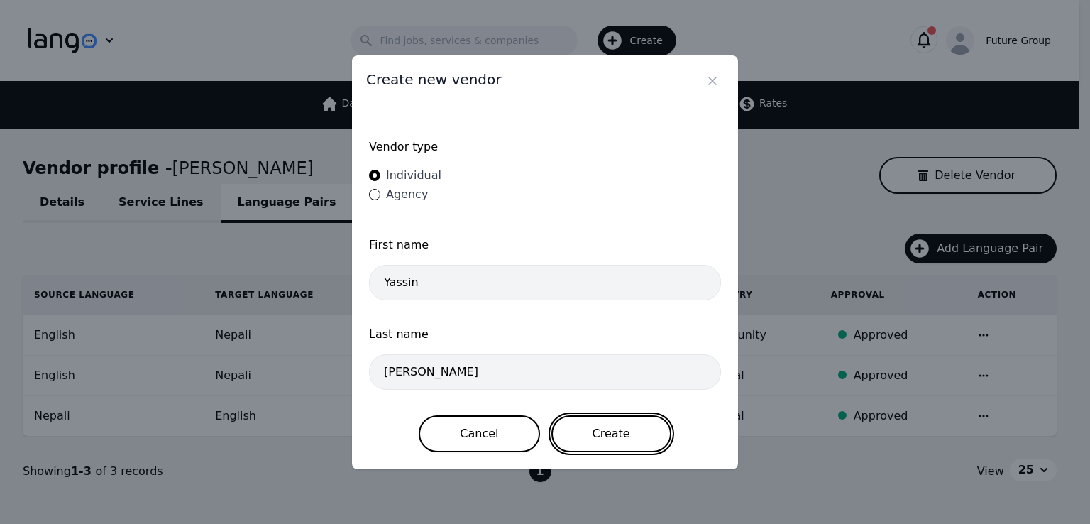
click at [567, 428] on button "Create" at bounding box center [611, 433] width 120 height 37
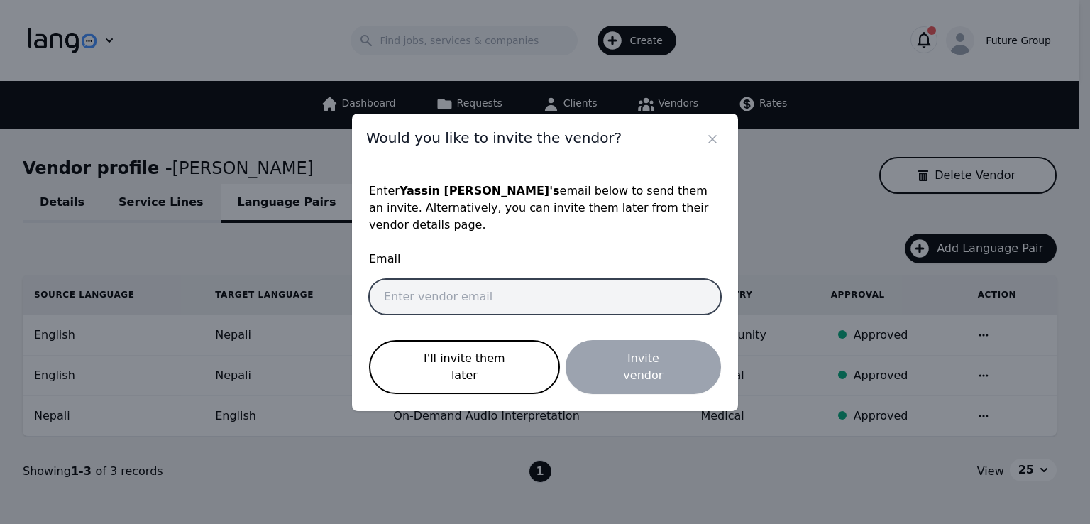
click at [488, 299] on input "email" at bounding box center [545, 296] width 352 height 35
paste input "[EMAIL_ADDRESS][PERSON_NAME][DOMAIN_NAME]"
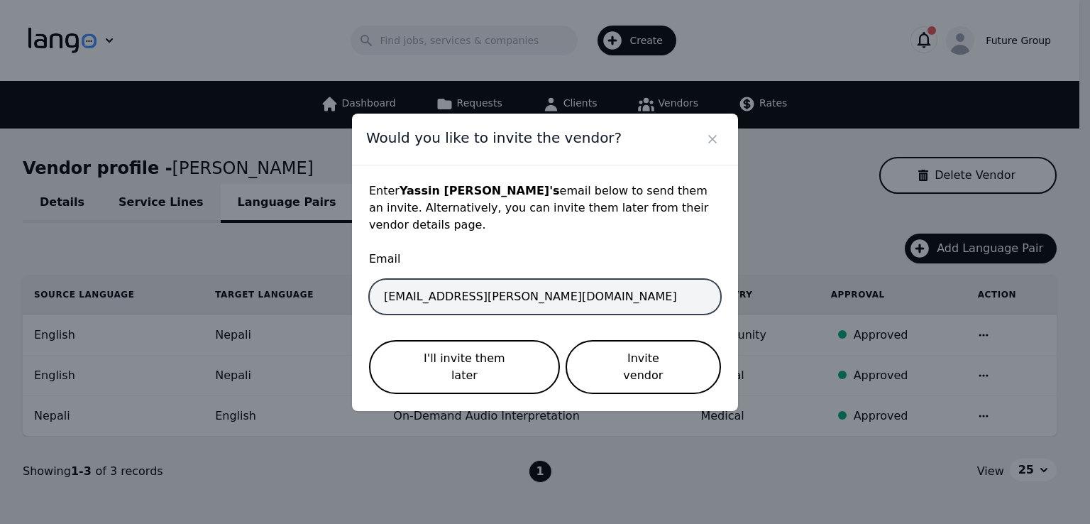
type input "[EMAIL_ADDRESS][PERSON_NAME][DOMAIN_NAME]"
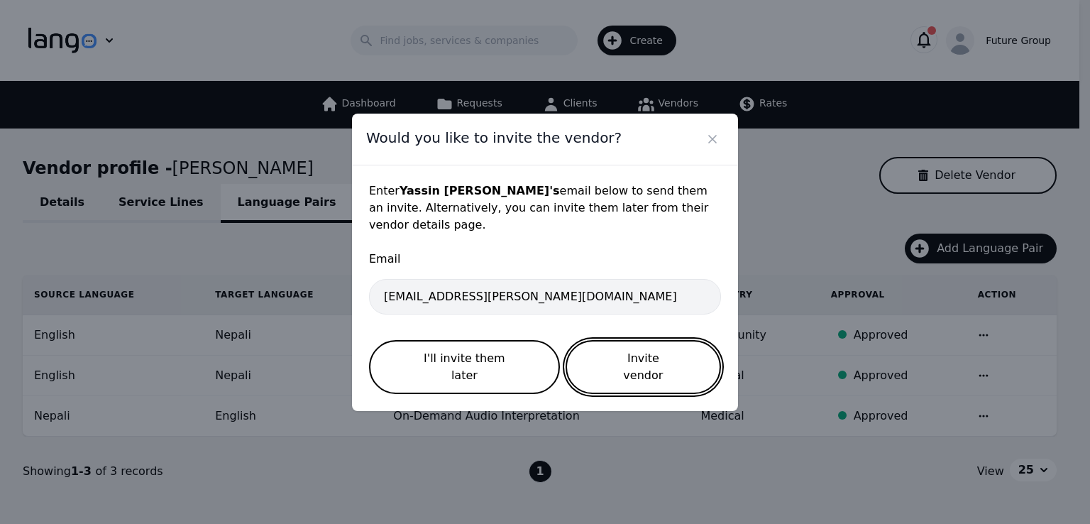
click at [642, 353] on button "Invite vendor" at bounding box center [642, 367] width 155 height 54
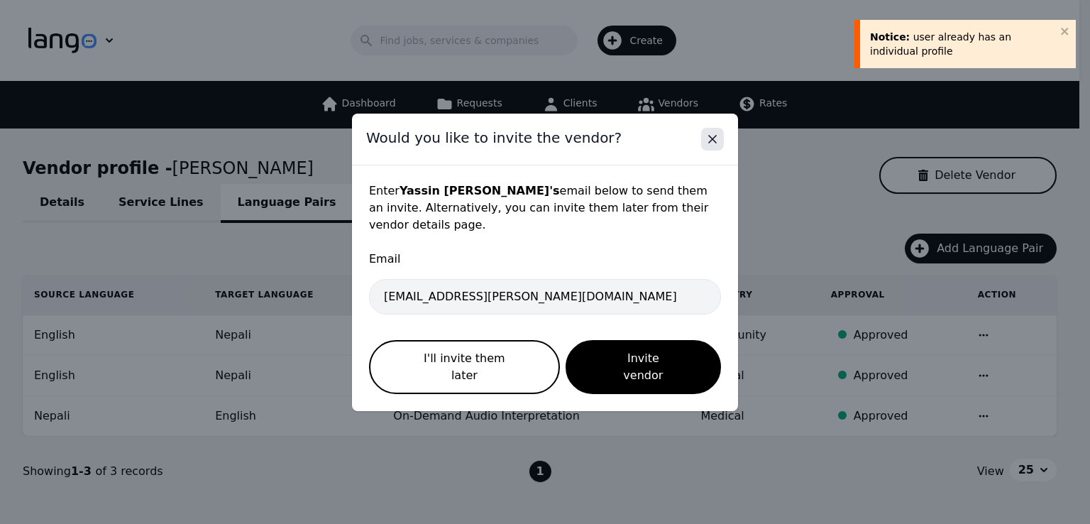
click at [714, 143] on icon "Close" at bounding box center [712, 138] width 7 height 7
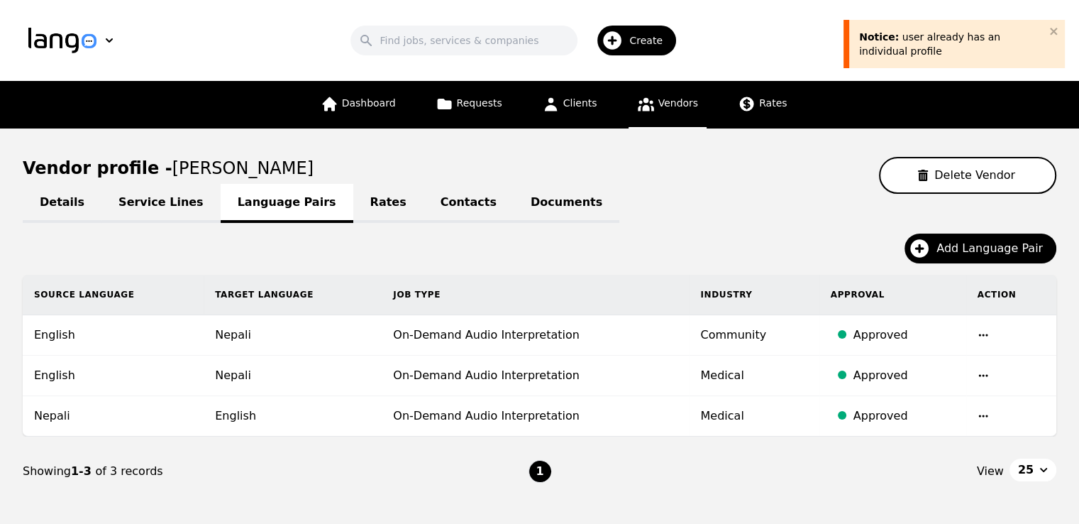
click at [661, 109] on span "Vendors" at bounding box center [678, 102] width 40 height 11
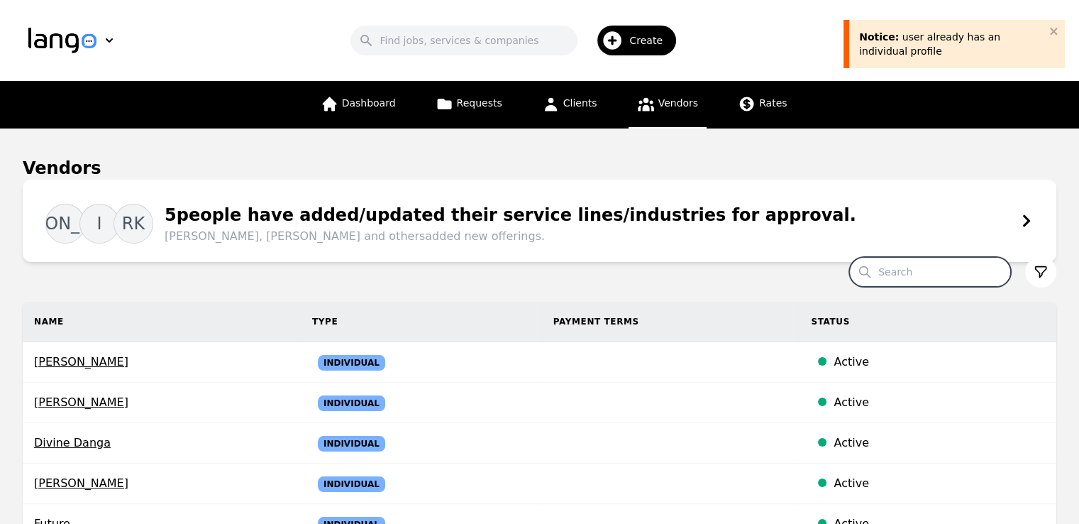
click at [909, 260] on input "Search" at bounding box center [930, 272] width 162 height 30
paste input "[EMAIL_ADDRESS][PERSON_NAME][DOMAIN_NAME]"
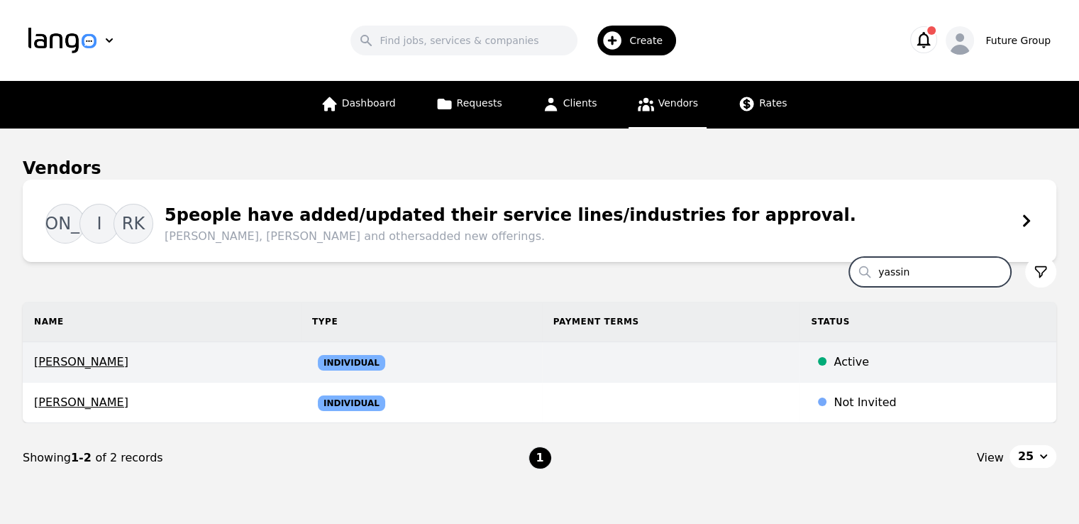
type input "yassin"
click at [87, 360] on span "[PERSON_NAME]" at bounding box center [161, 361] width 255 height 17
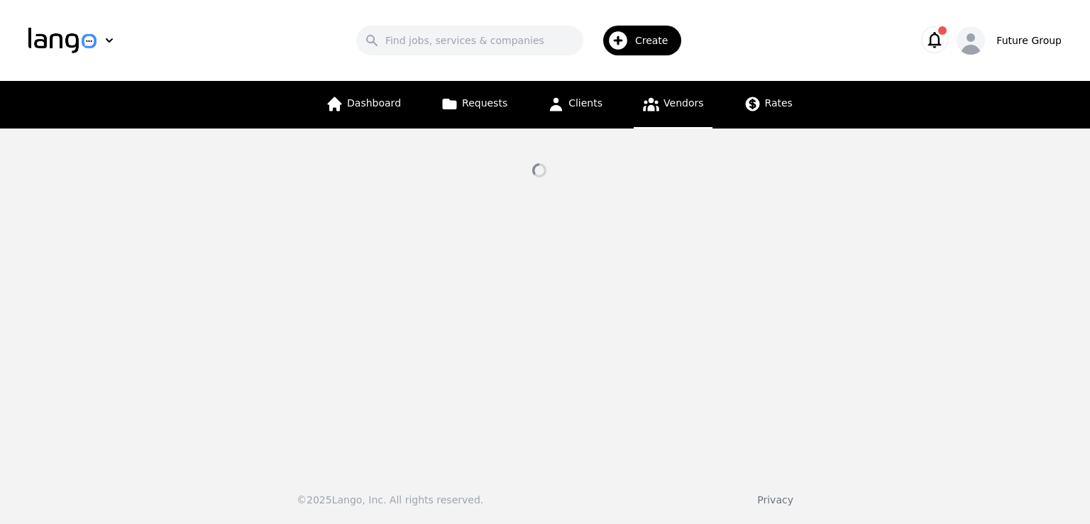
select select "active"
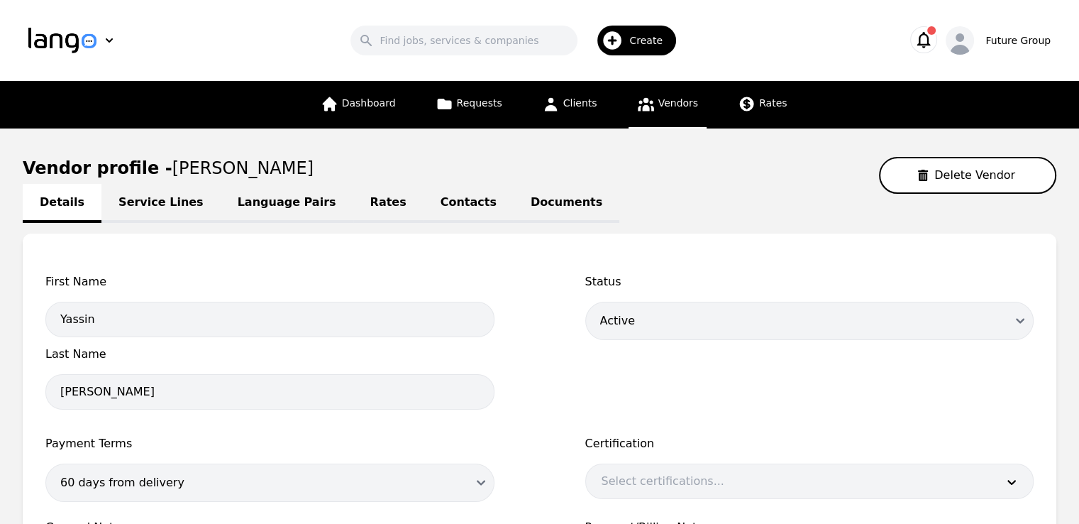
click at [665, 101] on span "Vendors" at bounding box center [678, 102] width 40 height 11
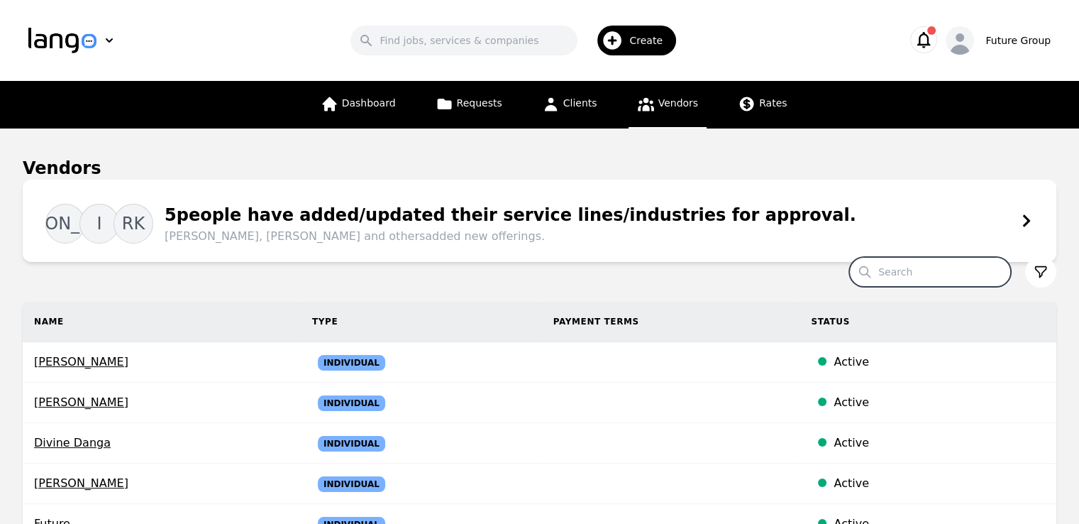
click at [926, 279] on input "Search" at bounding box center [930, 272] width 162 height 30
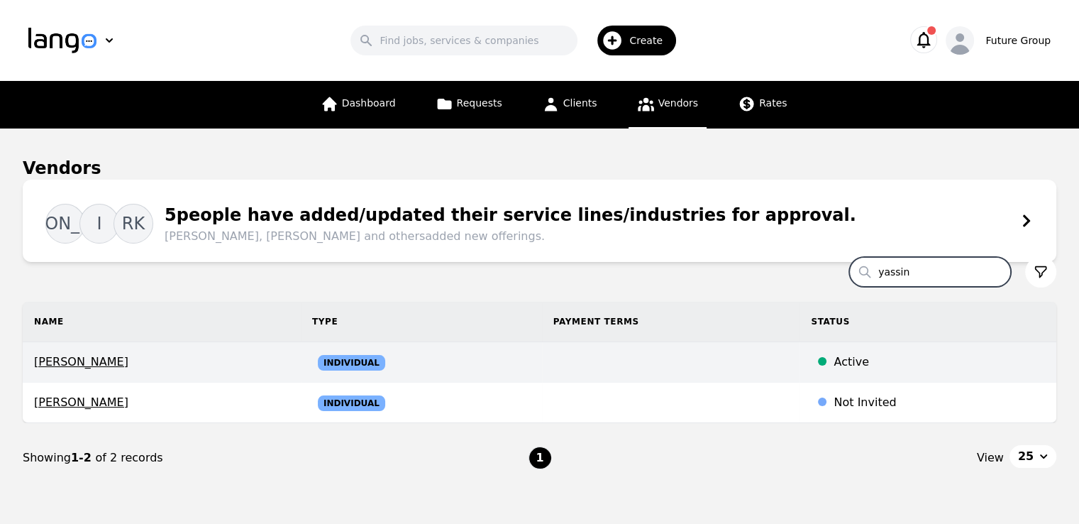
type input "yassin"
click at [50, 364] on span "[PERSON_NAME]" at bounding box center [161, 361] width 255 height 17
select select "active"
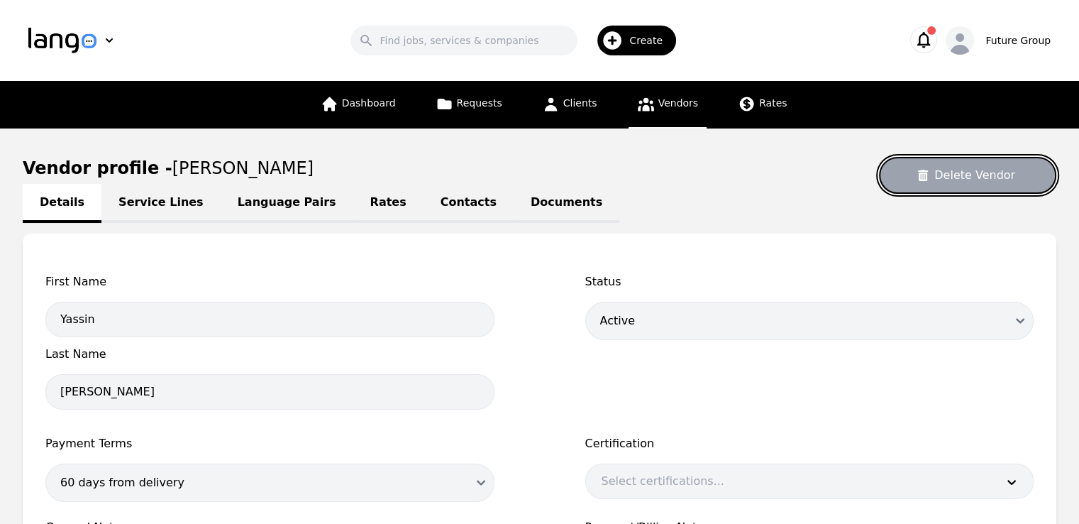
click at [944, 183] on button "Delete Vendor" at bounding box center [967, 175] width 177 height 37
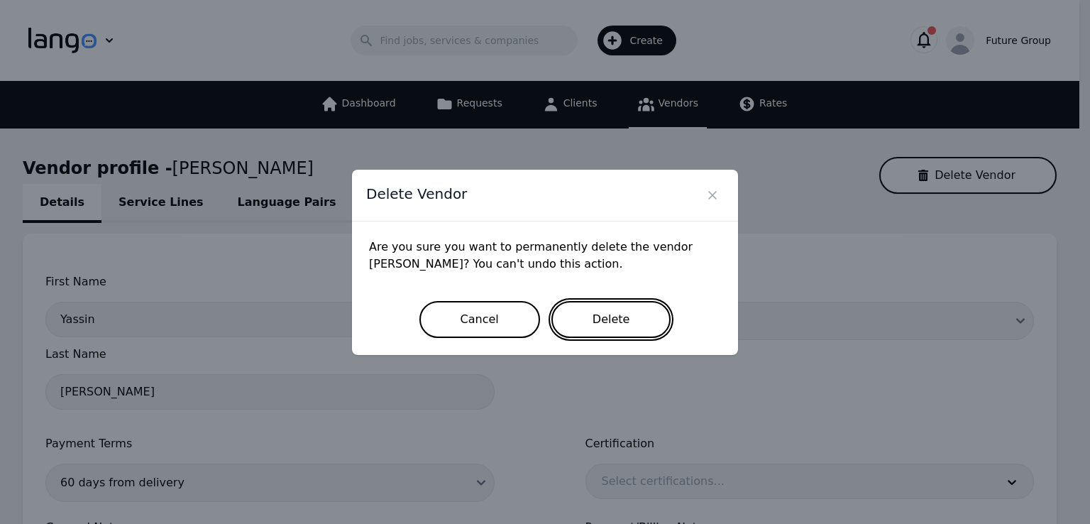
click at [624, 319] on button "Delete" at bounding box center [611, 319] width 120 height 37
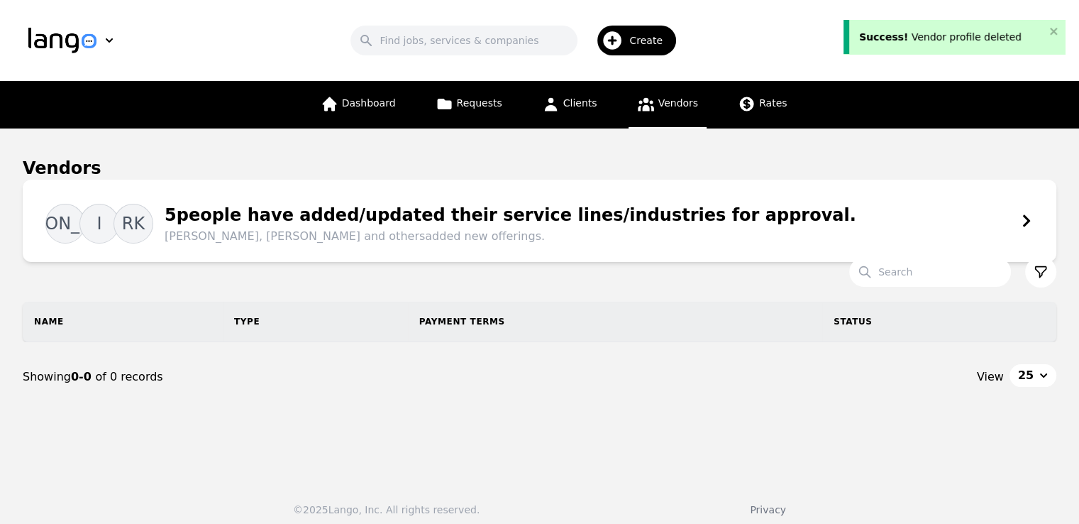
click at [658, 106] on span "Vendors" at bounding box center [678, 102] width 40 height 11
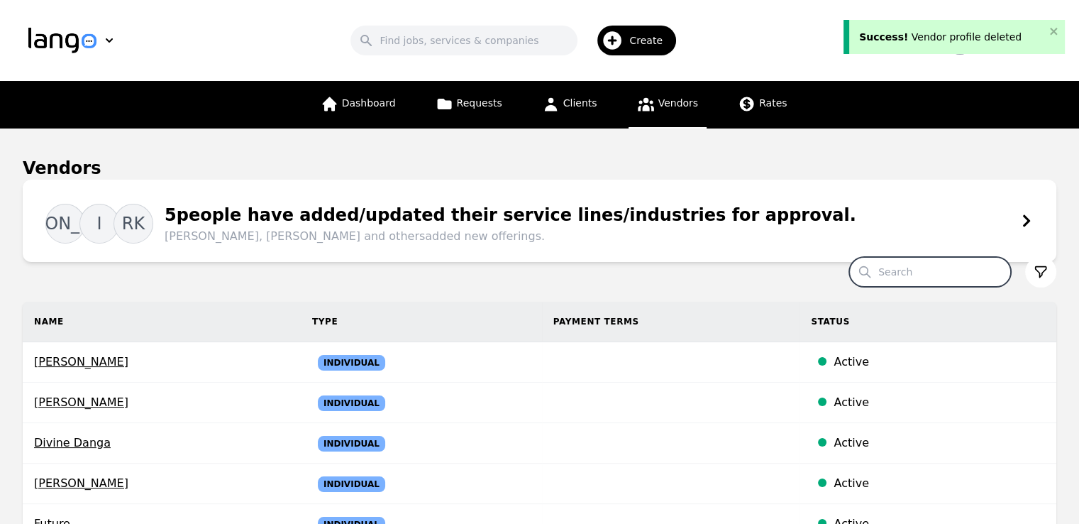
click at [946, 270] on input "Search" at bounding box center [930, 272] width 162 height 30
type input "yassin"
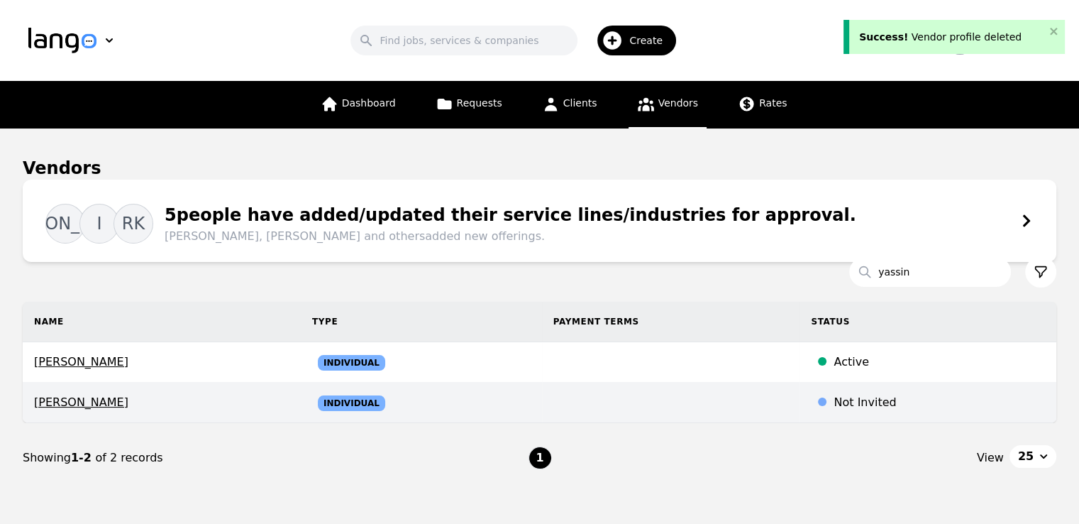
click at [87, 403] on span "[PERSON_NAME]" at bounding box center [161, 402] width 255 height 17
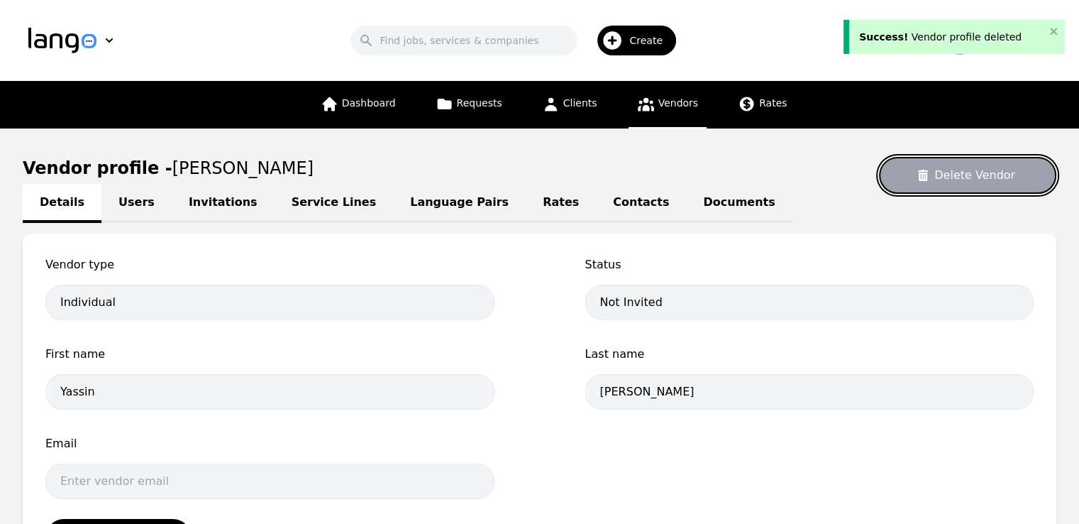
click at [999, 172] on button "Delete Vendor" at bounding box center [967, 175] width 177 height 37
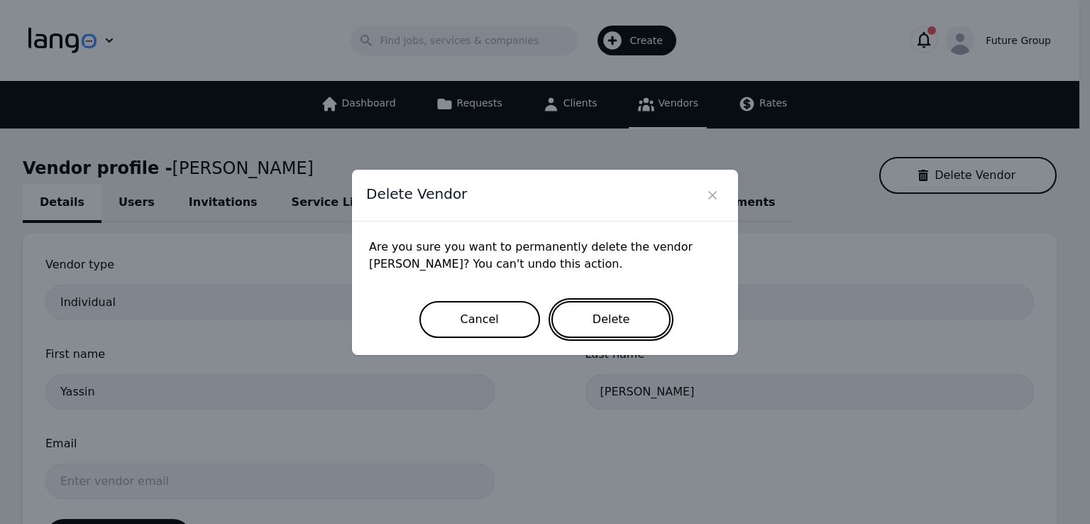
click at [633, 316] on button "Delete" at bounding box center [611, 319] width 120 height 37
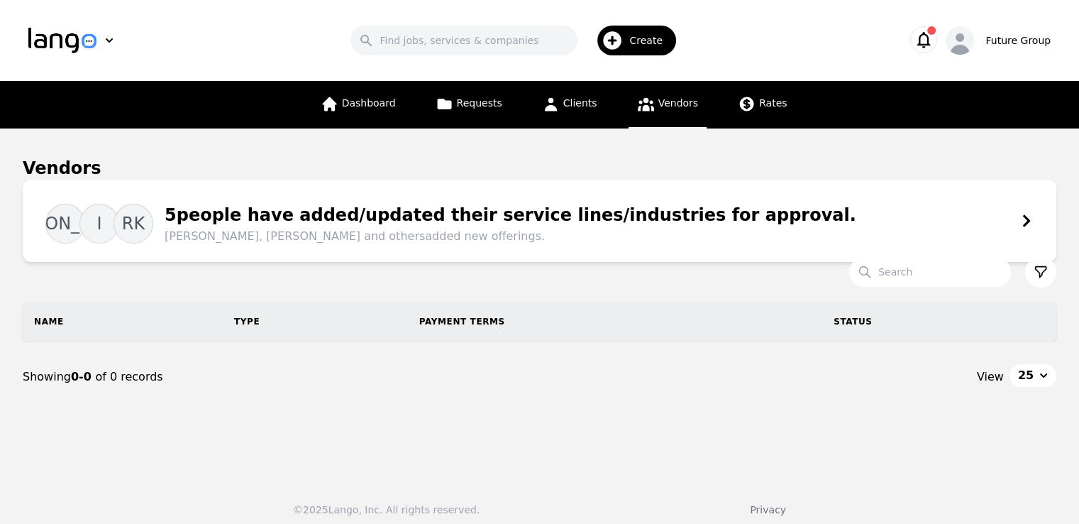
click at [648, 33] on span "Create" at bounding box center [650, 40] width 43 height 14
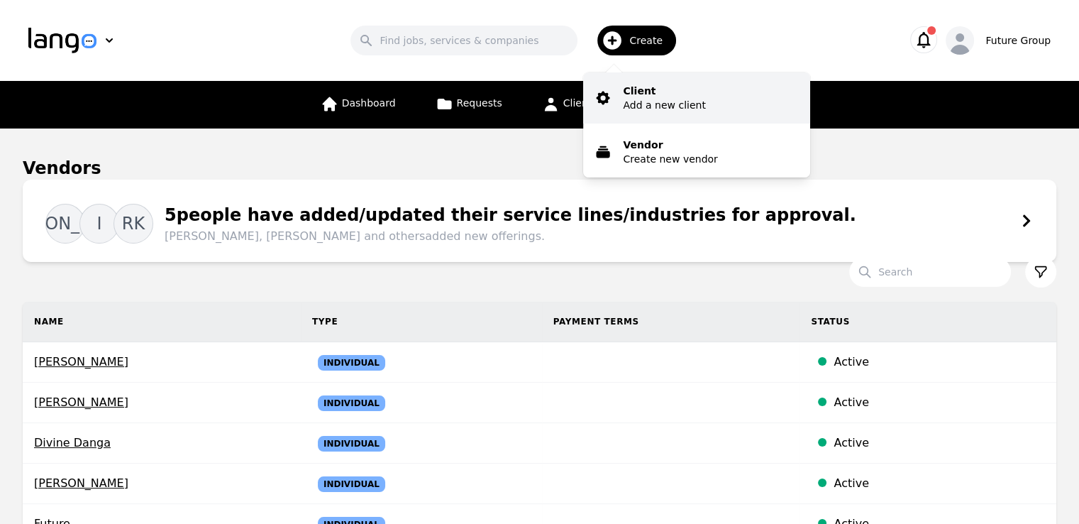
click at [650, 106] on p "Add a new client" at bounding box center [664, 105] width 82 height 14
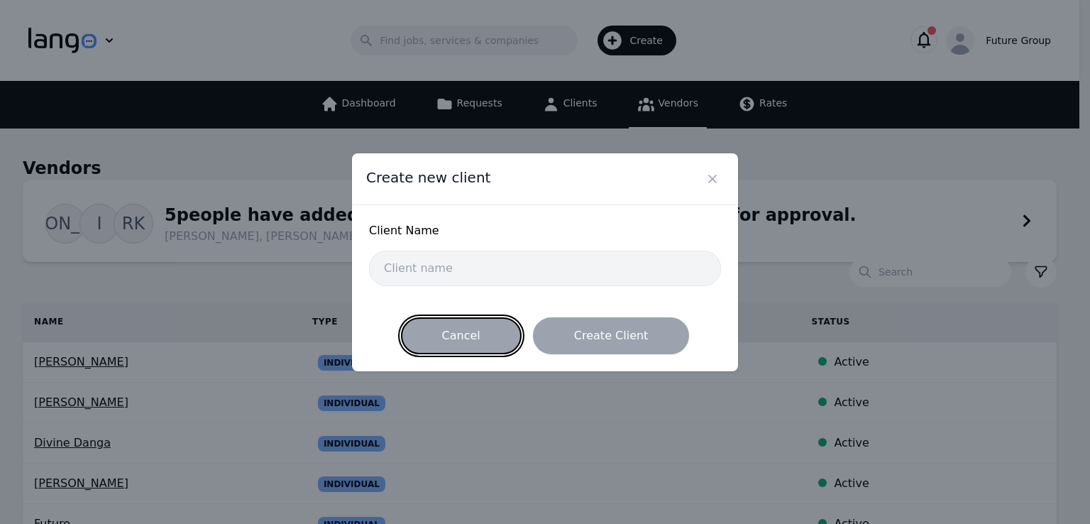
click at [480, 338] on button "Cancel" at bounding box center [461, 335] width 121 height 37
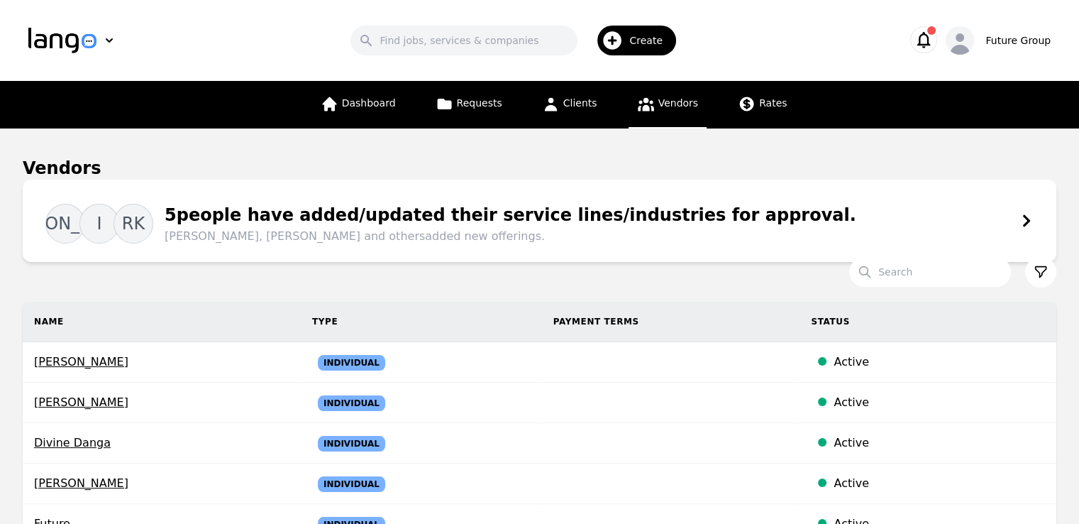
click at [641, 53] on div "Create" at bounding box center [636, 41] width 79 height 30
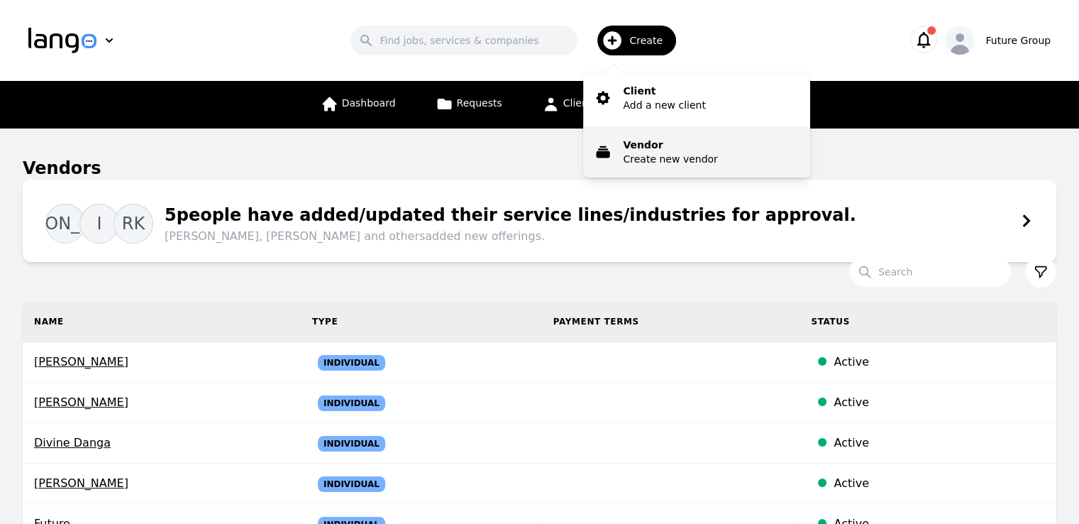
click at [652, 152] on p "Create new vendor" at bounding box center [670, 159] width 94 height 14
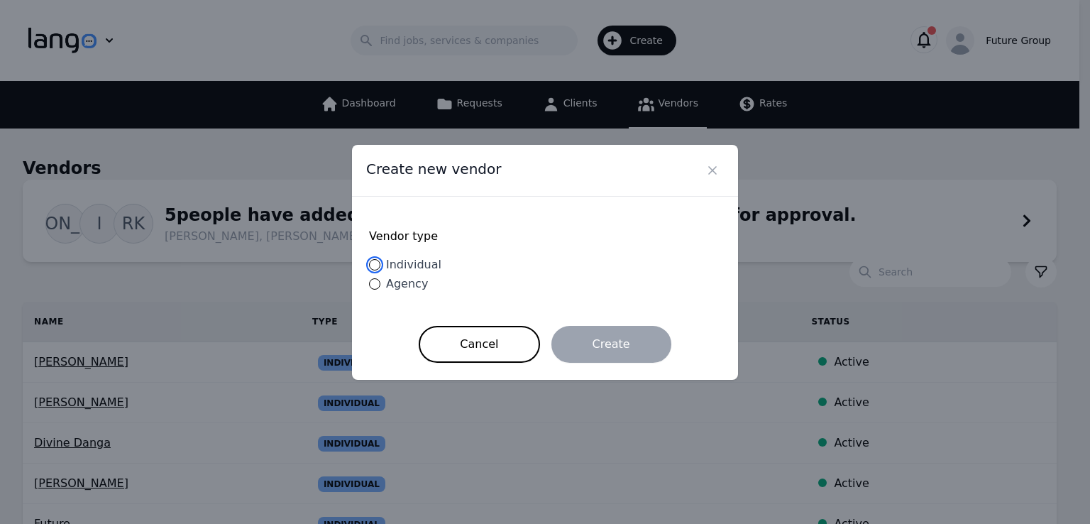
click at [370, 269] on input "Individual" at bounding box center [374, 264] width 11 height 11
radio input "true"
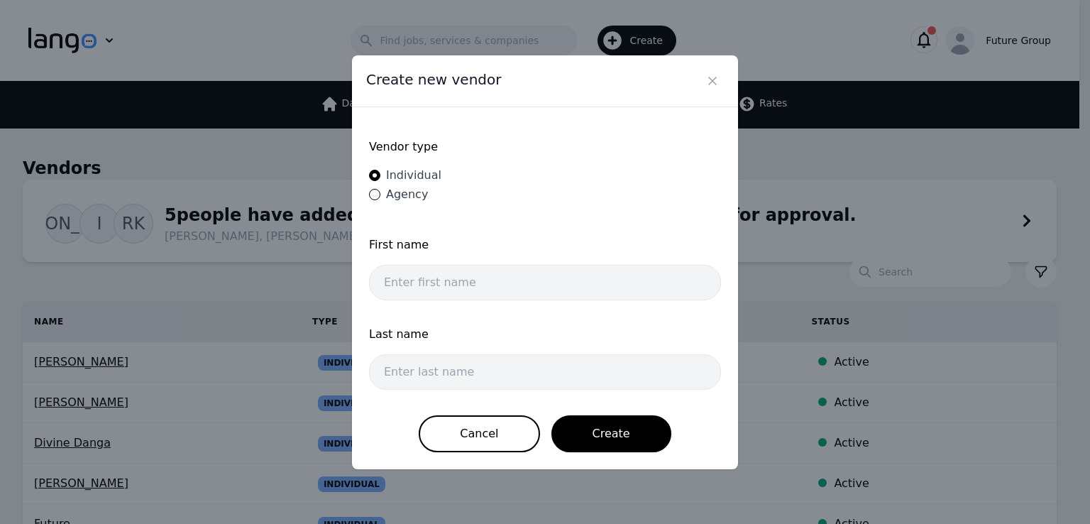
click at [502, 301] on div "First name" at bounding box center [545, 272] width 352 height 72
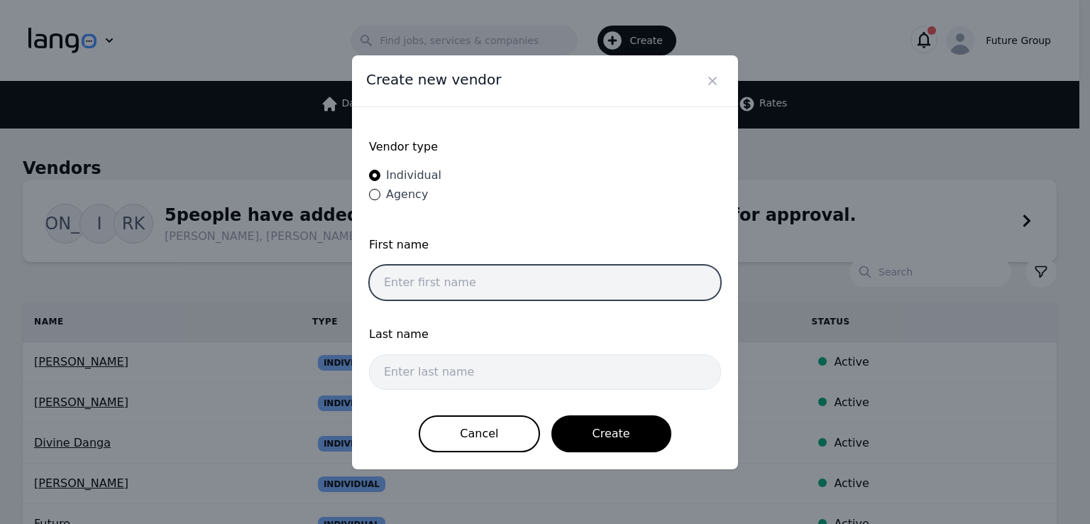
click at [497, 291] on input "text" at bounding box center [545, 282] width 352 height 35
type input "Yassin"
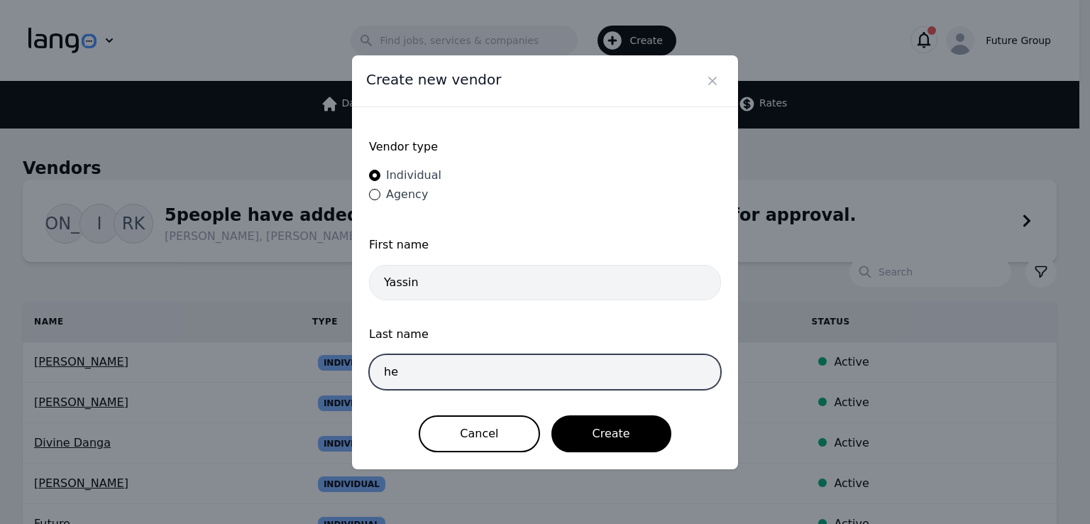
type input "[PERSON_NAME]"
click at [551, 415] on button "Create" at bounding box center [611, 433] width 120 height 37
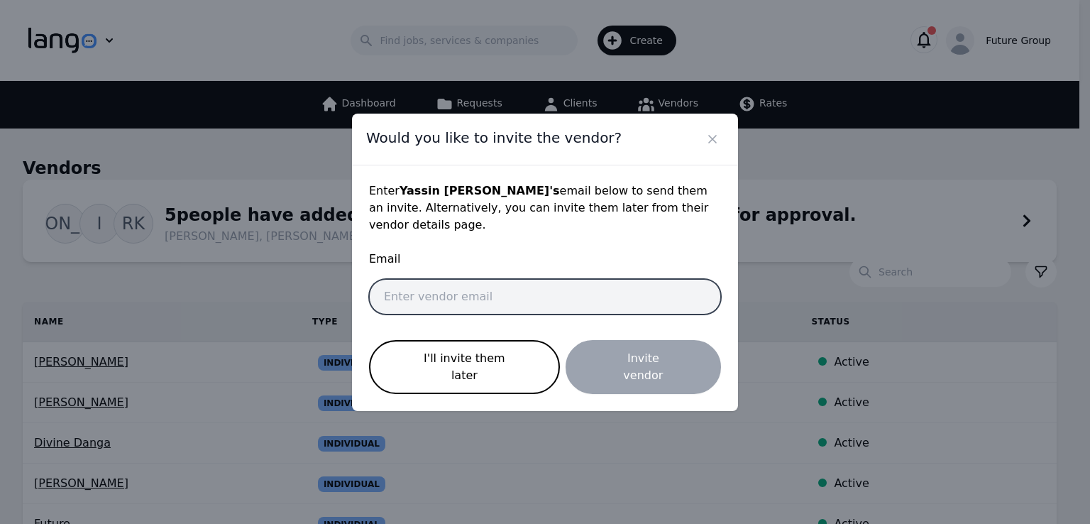
click at [530, 296] on input "email" at bounding box center [545, 296] width 352 height 35
paste input "[EMAIL_ADDRESS][PERSON_NAME][DOMAIN_NAME]"
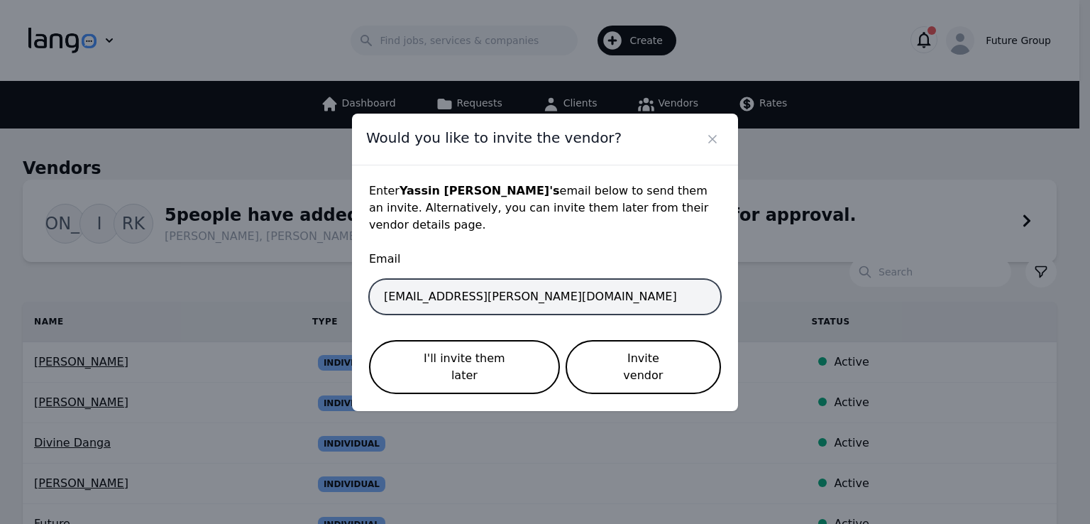
type input "[EMAIL_ADDRESS][PERSON_NAME][DOMAIN_NAME]"
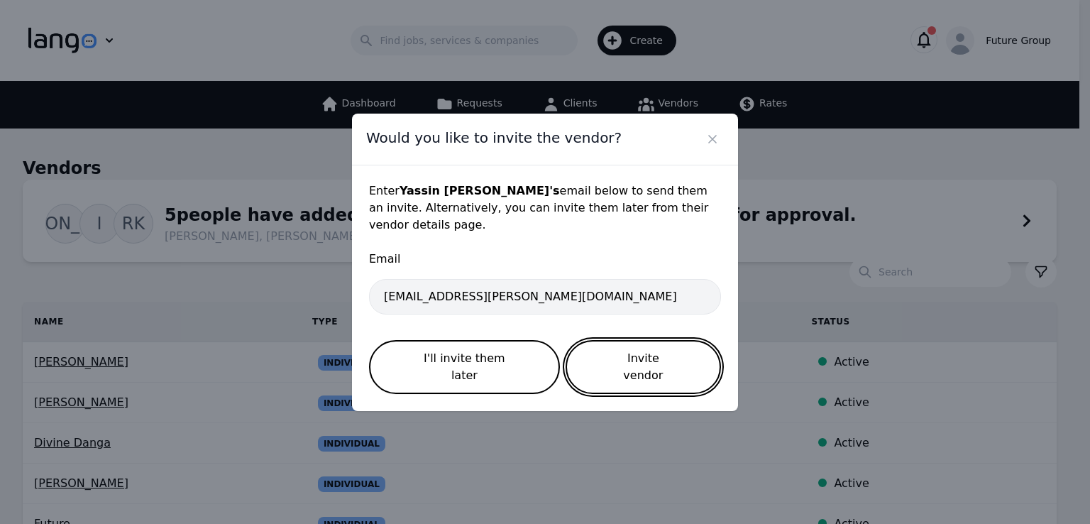
click at [638, 361] on button "Invite vendor" at bounding box center [642, 367] width 155 height 54
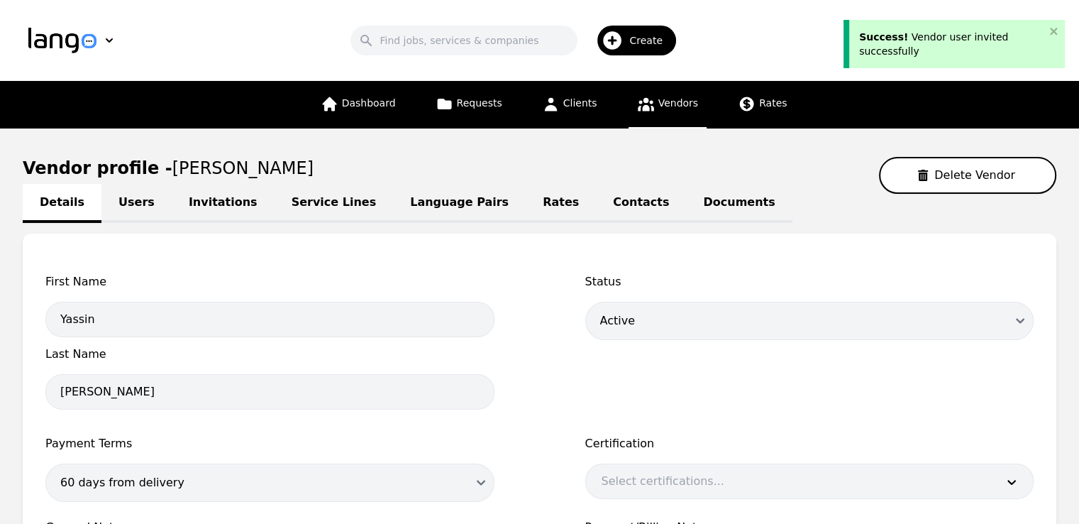
click at [433, 209] on link "Language Pairs" at bounding box center [459, 203] width 133 height 39
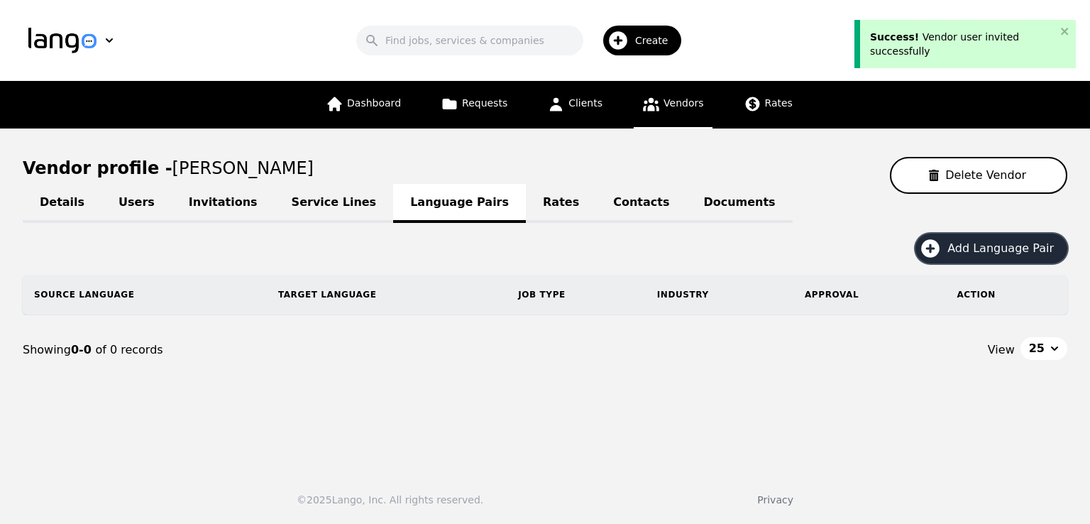
click at [1005, 255] on button "Add Language Pair" at bounding box center [991, 248] width 152 height 30
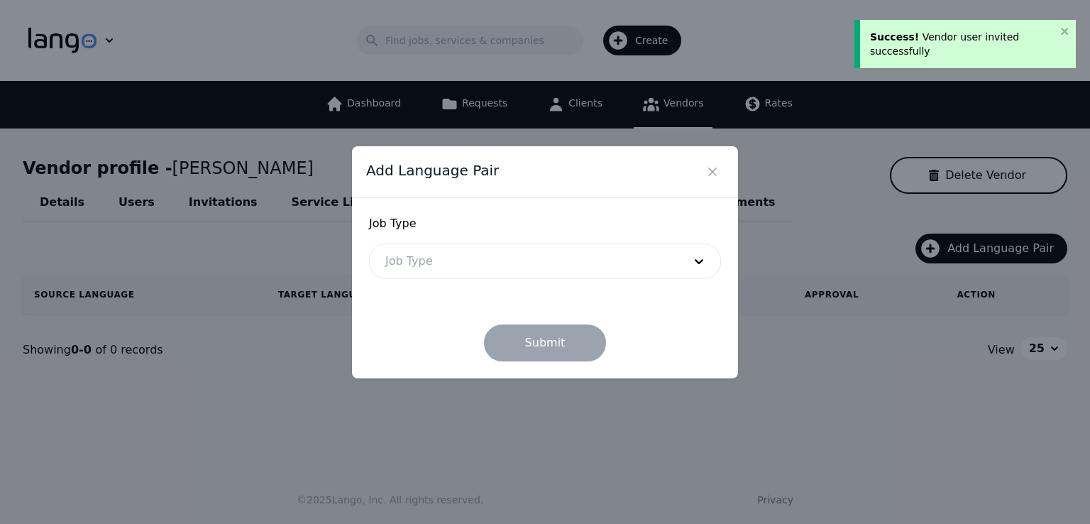
click at [403, 268] on div at bounding box center [524, 261] width 308 height 34
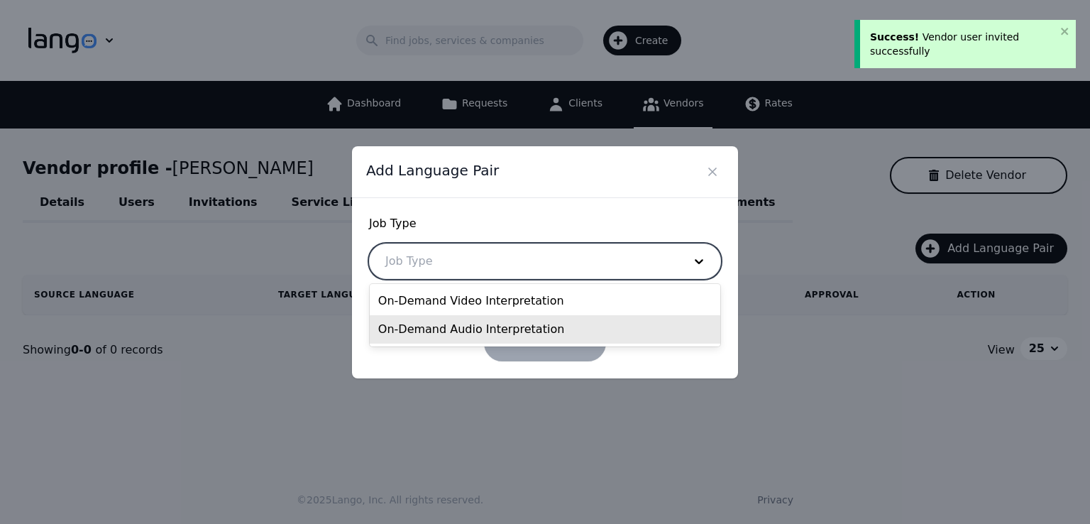
click at [424, 324] on div "On-Demand Audio Interpretation" at bounding box center [545, 329] width 350 height 28
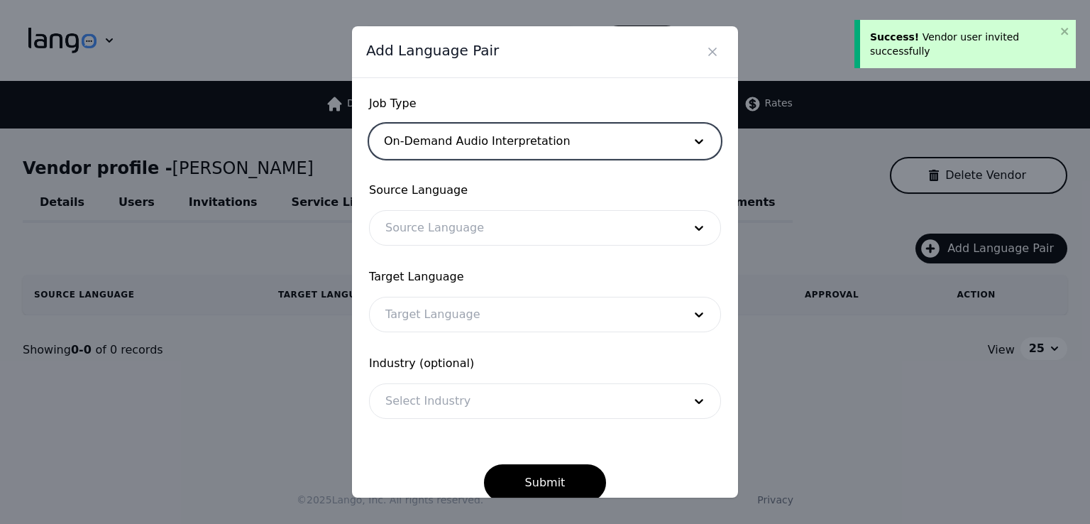
click at [443, 225] on div at bounding box center [524, 228] width 308 height 34
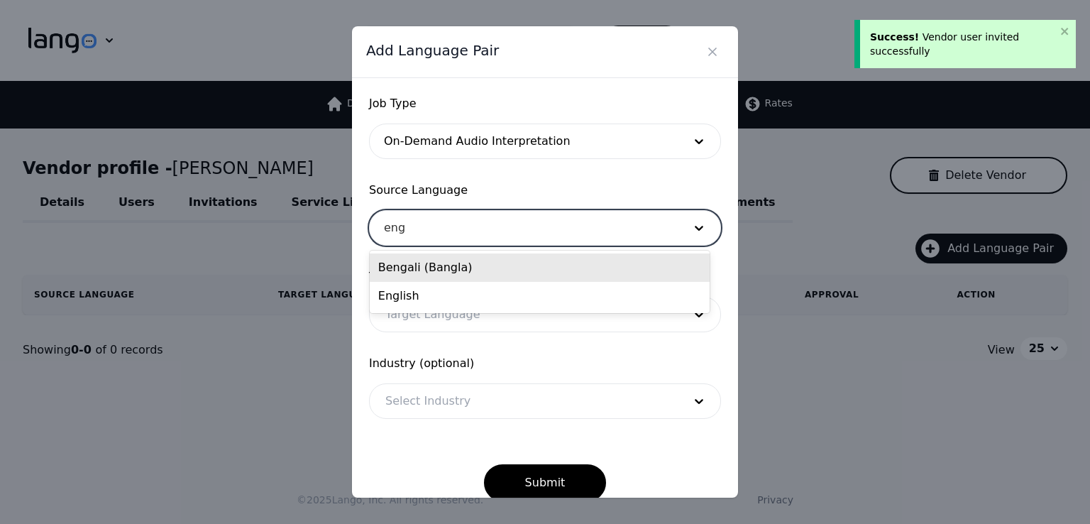
type input "engl"
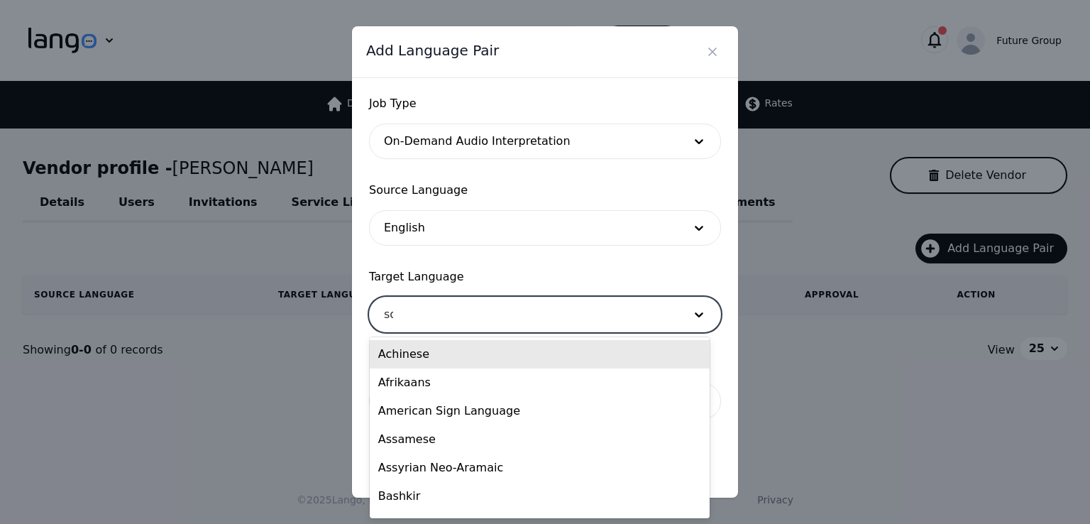
type input "som"
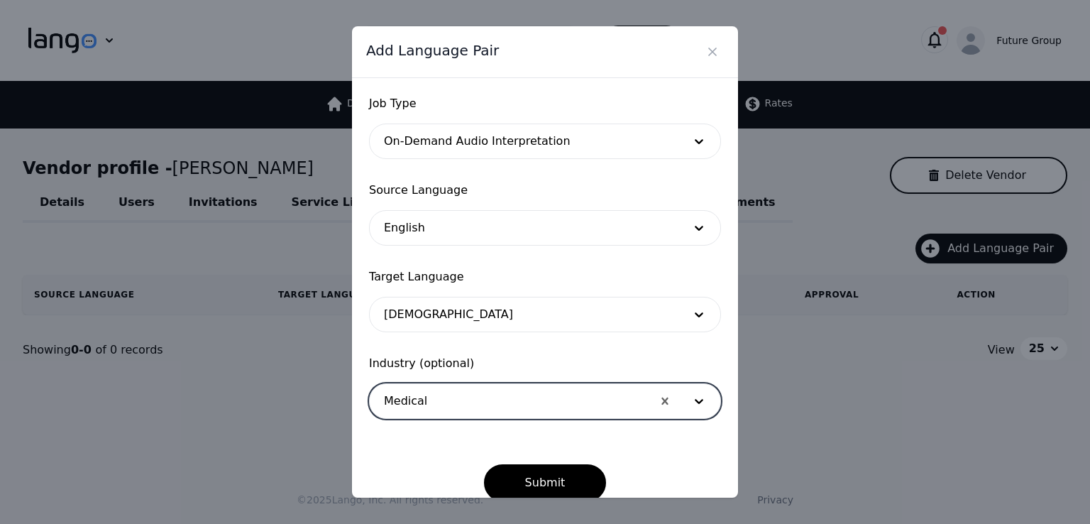
click at [484, 464] on button "Submit" at bounding box center [545, 482] width 123 height 37
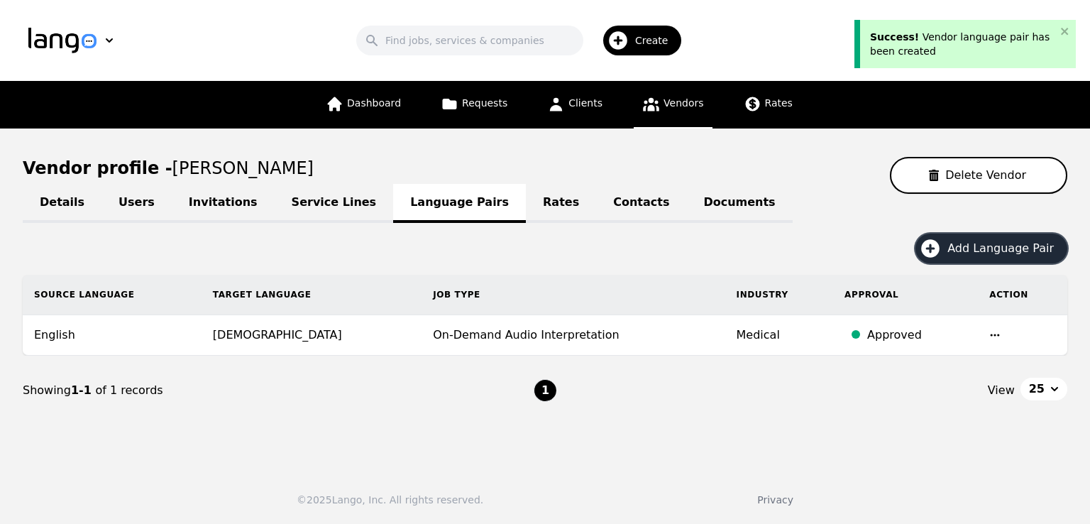
click at [970, 253] on span "Add Language Pair" at bounding box center [1005, 248] width 116 height 17
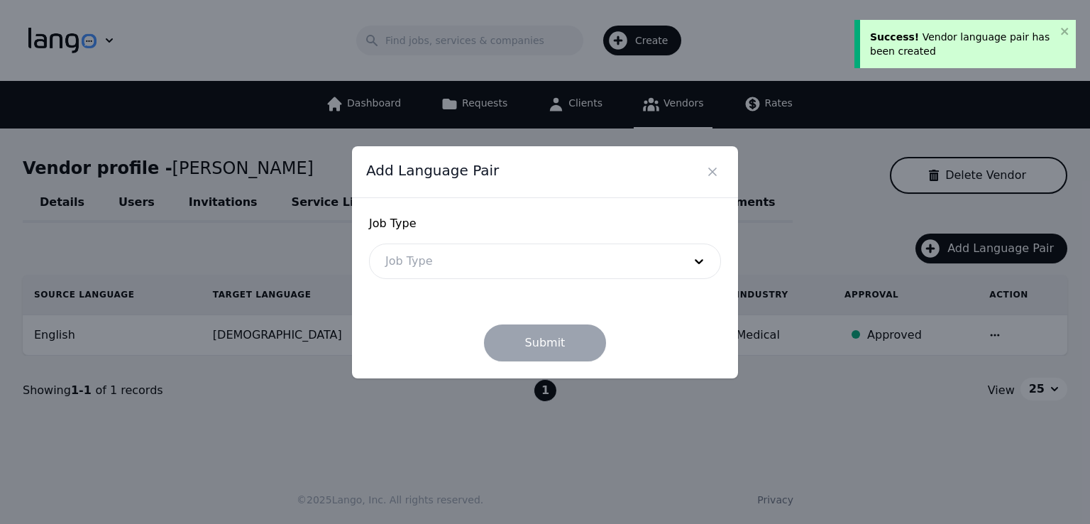
click at [454, 260] on div at bounding box center [524, 261] width 308 height 34
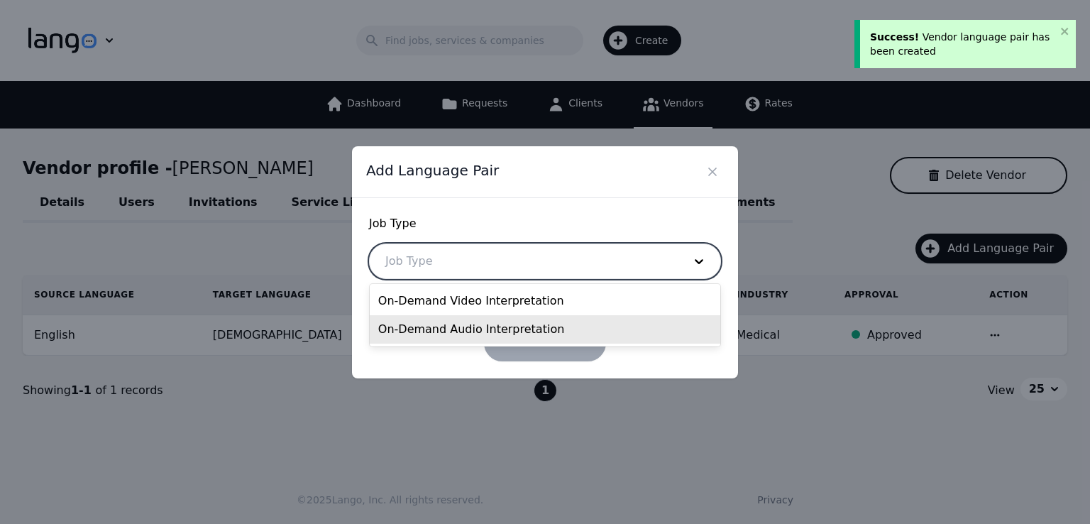
click at [456, 327] on div "On-Demand Audio Interpretation" at bounding box center [545, 329] width 350 height 28
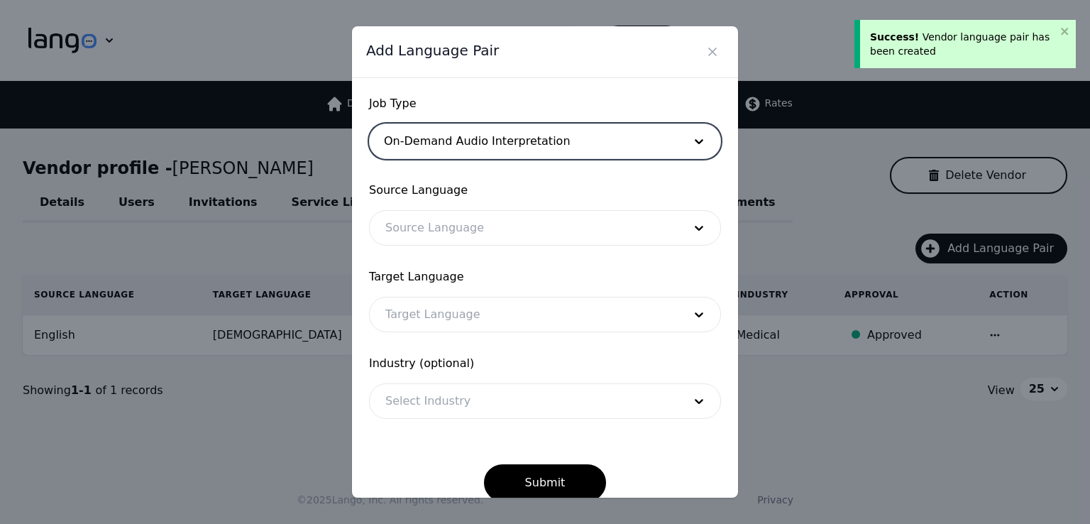
click at [428, 250] on form "Job Type option On-Demand Audio Interpretation, selected. On-Demand Audio Inter…" at bounding box center [545, 298] width 352 height 406
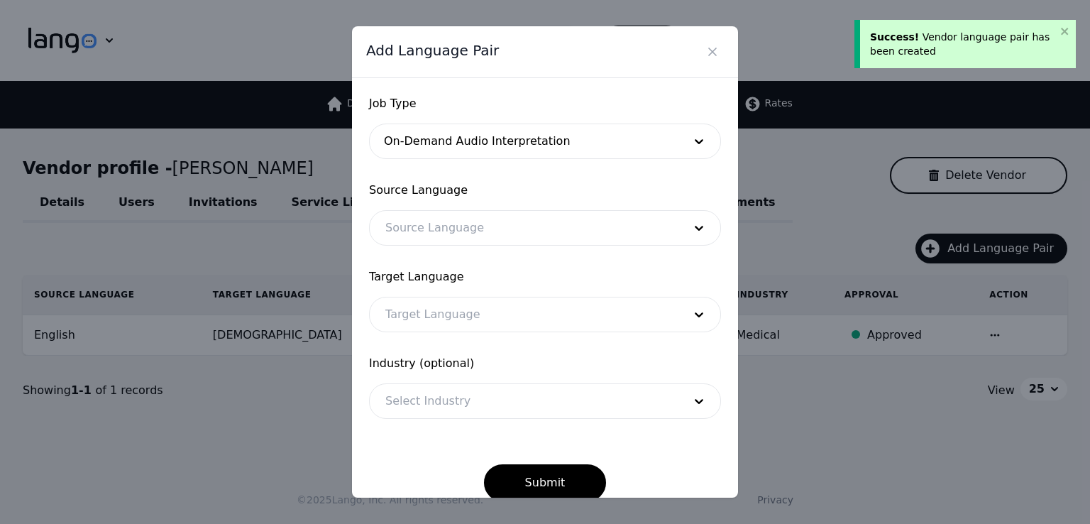
click at [428, 234] on div at bounding box center [524, 228] width 308 height 34
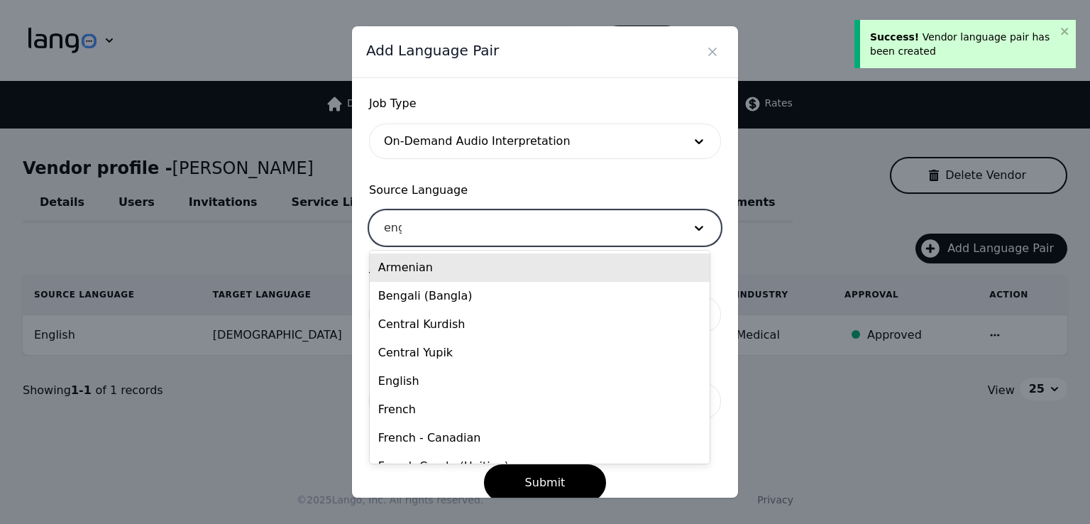
type input "engl"
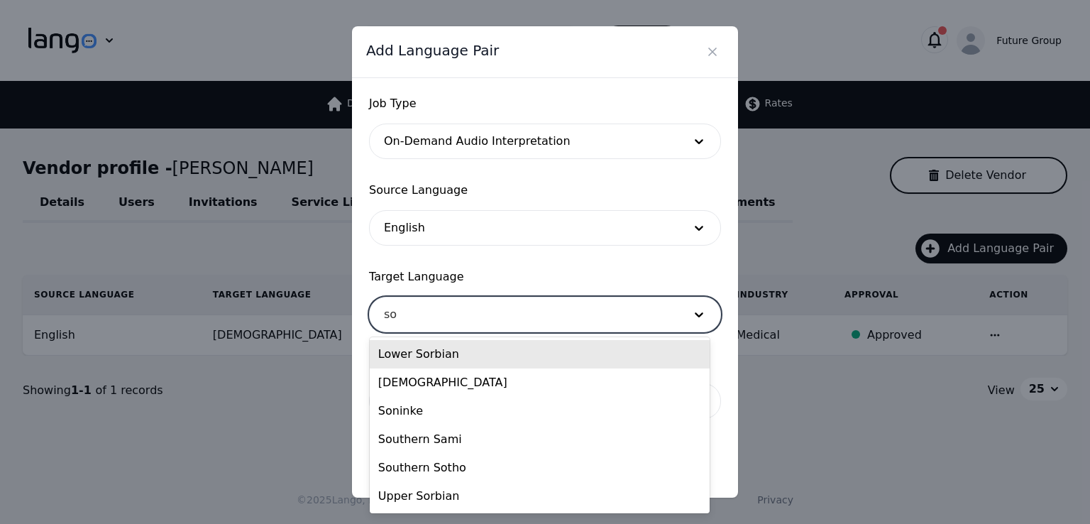
type input "som"
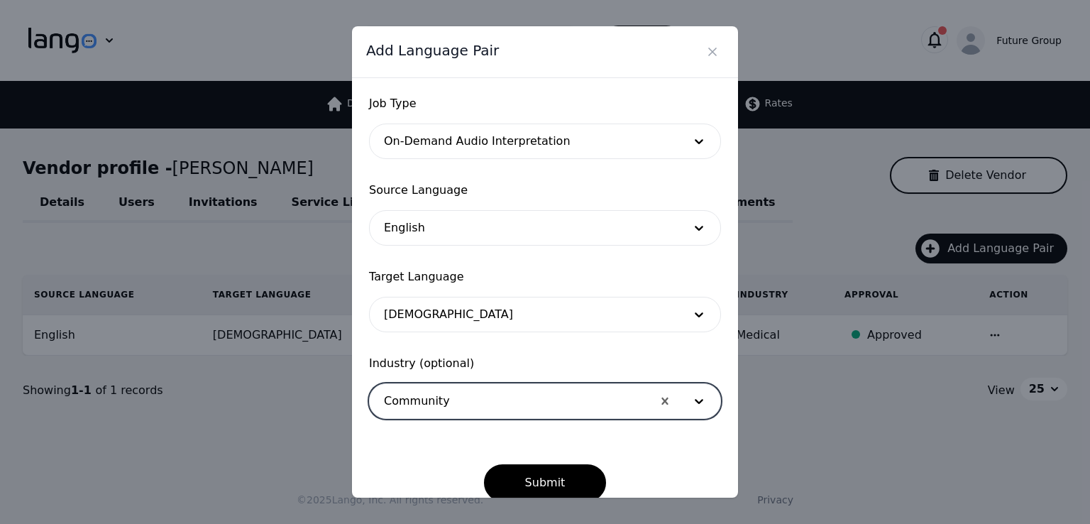
click at [484, 464] on button "Submit" at bounding box center [545, 482] width 123 height 37
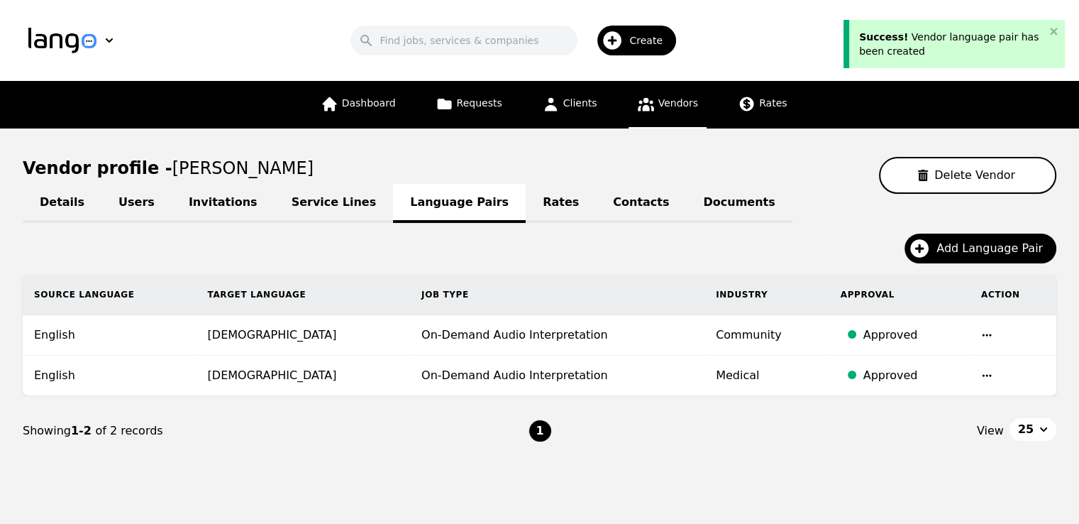
click at [88, 262] on div "Add Language Pair" at bounding box center [540, 253] width 1034 height 41
